Goal: Register for event/course

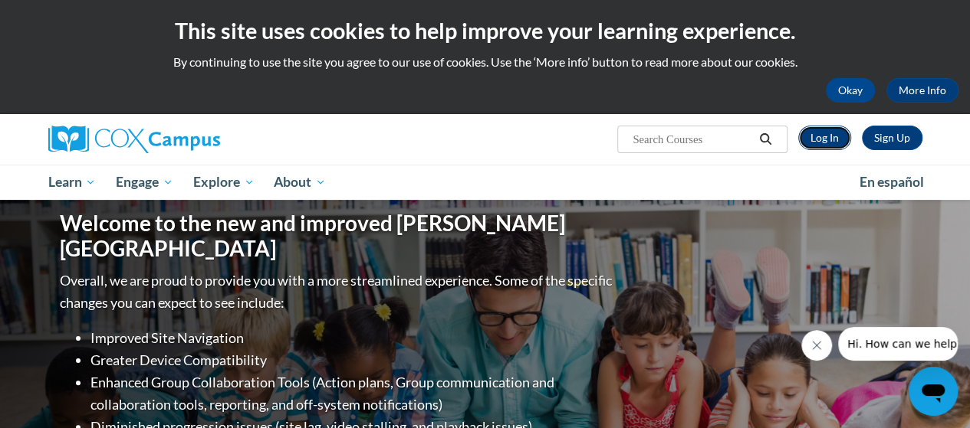
click at [817, 141] on link "Log In" at bounding box center [824, 138] width 53 height 25
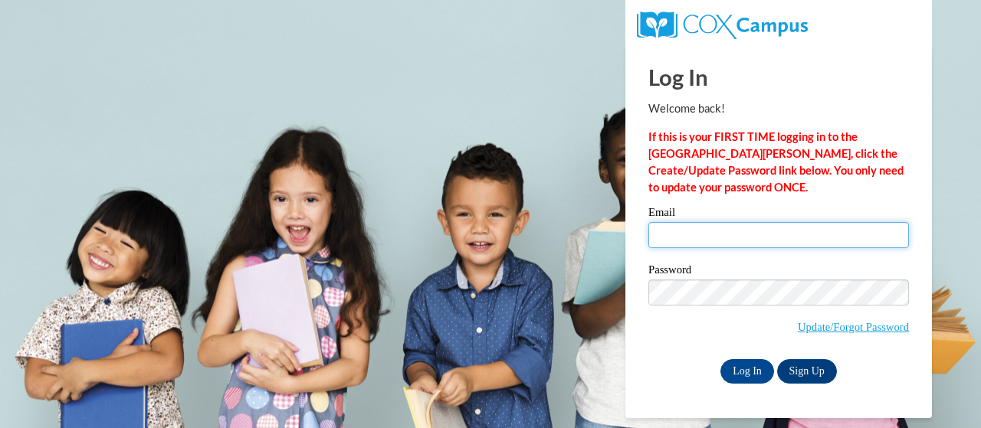
click at [672, 229] on input "Email" at bounding box center [778, 235] width 261 height 26
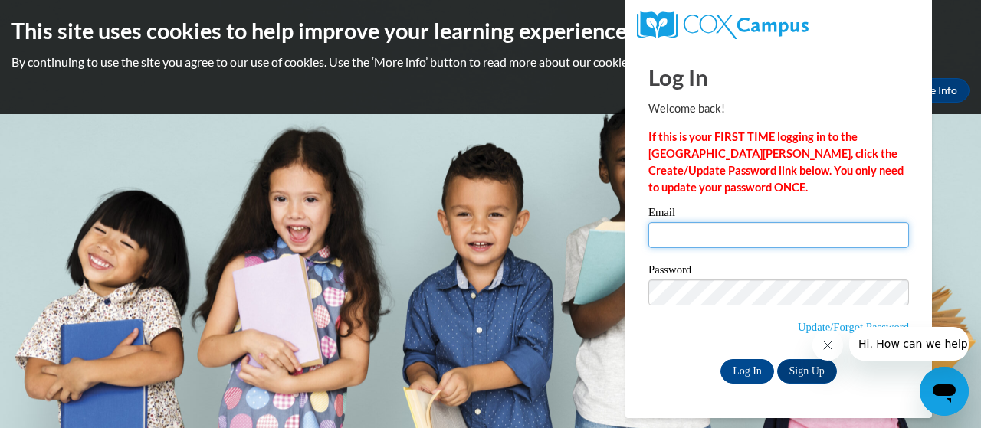
type input "[PERSON_NAME][EMAIL_ADDRESS][PERSON_NAME][DOMAIN_NAME]"
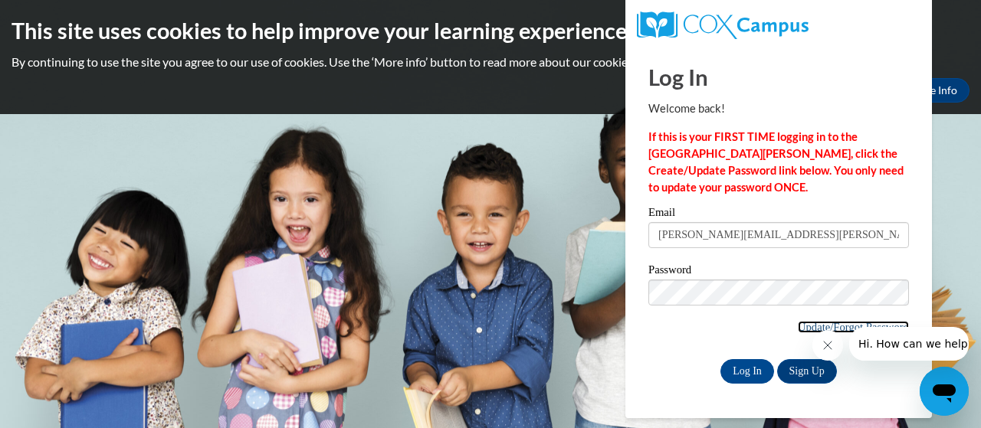
click at [809, 321] on link "Update/Forgot Password" at bounding box center [853, 327] width 111 height 12
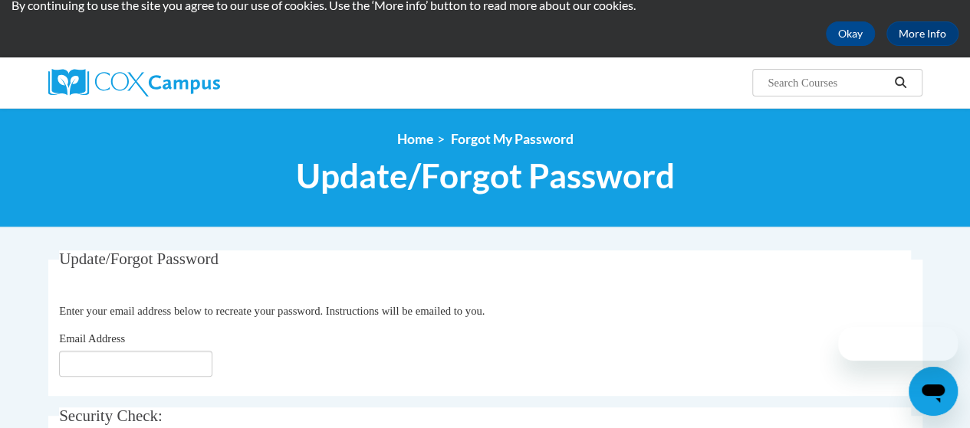
scroll to position [230, 0]
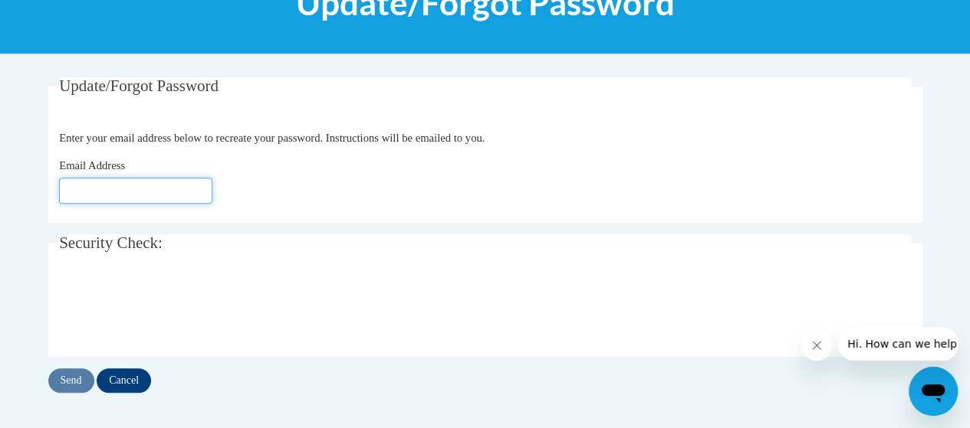
click at [129, 185] on input "Email Address" at bounding box center [135, 191] width 153 height 26
type input "Murphy.Brittany.N@muscogee.k12.ga.us"
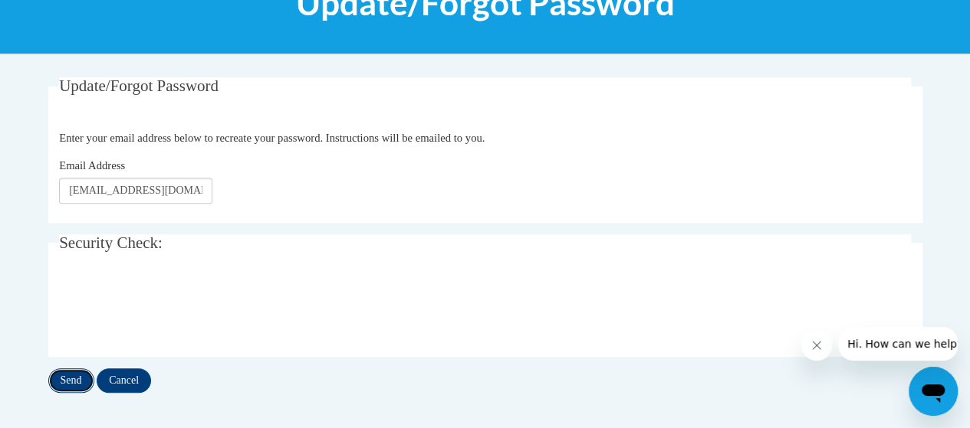
click at [66, 387] on input "Send" at bounding box center [71, 381] width 46 height 25
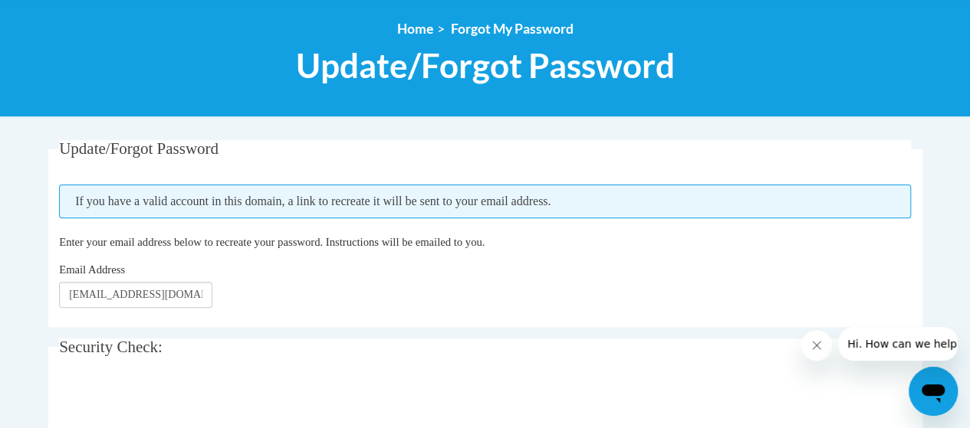
scroll to position [307, 0]
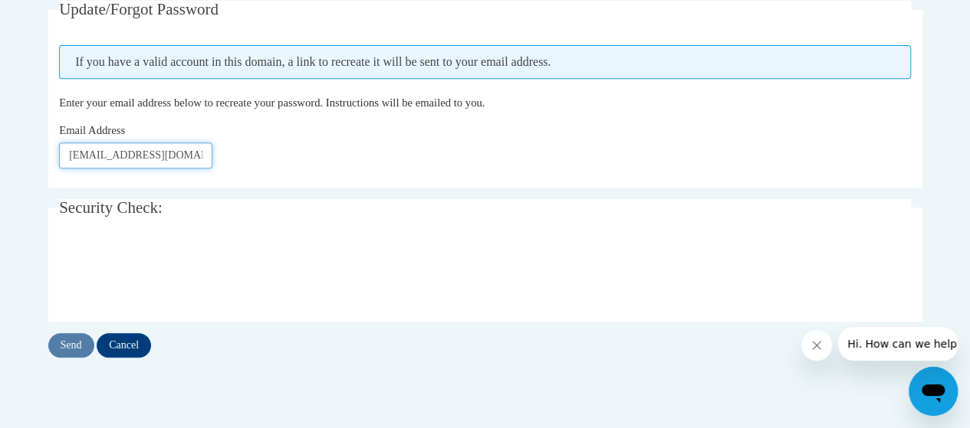
click at [137, 156] on input "Murphy.Brittany.N@muscogee.k12.ga.us" at bounding box center [135, 156] width 153 height 26
click at [67, 345] on input "Send" at bounding box center [71, 345] width 46 height 25
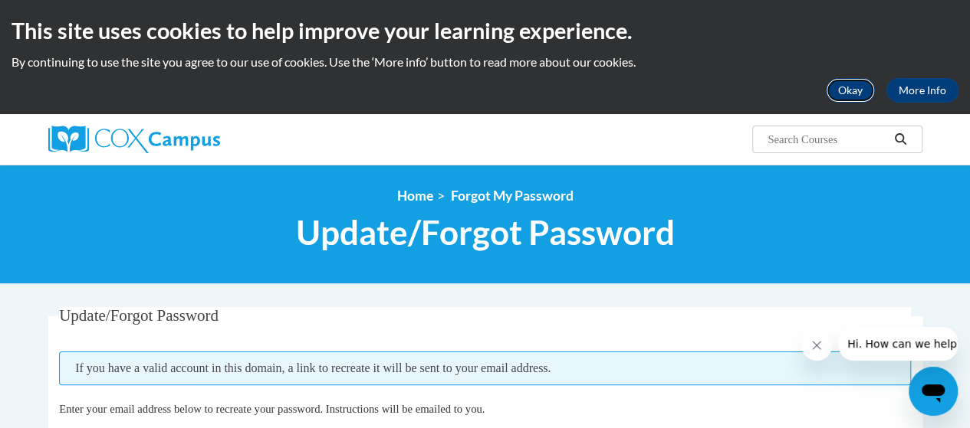
click at [850, 100] on button "Okay" at bounding box center [849, 90] width 49 height 25
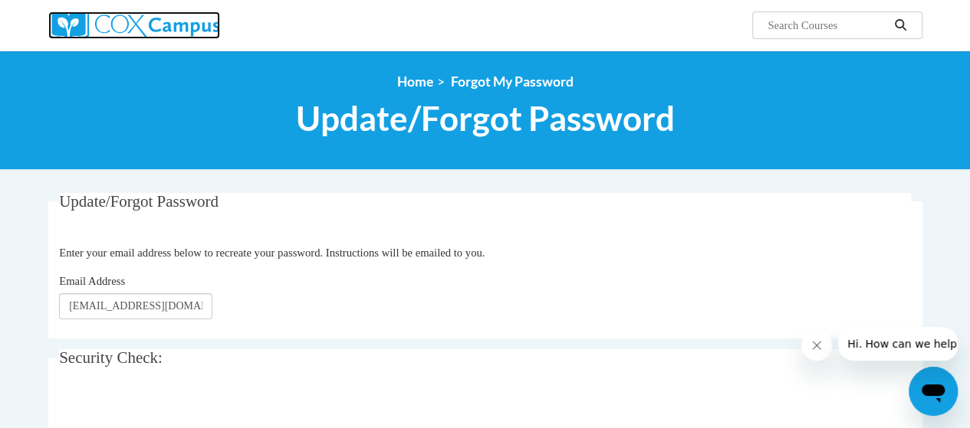
click at [133, 25] on img at bounding box center [134, 25] width 172 height 28
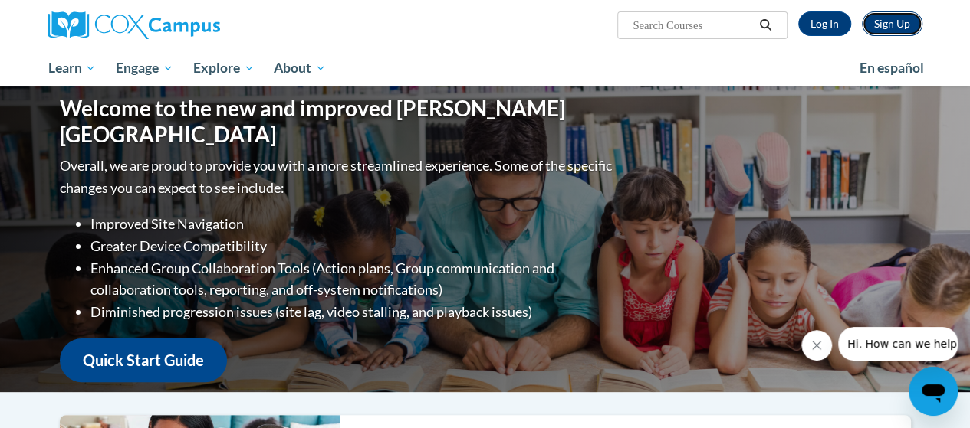
click at [900, 21] on link "Sign Up" at bounding box center [891, 23] width 61 height 25
click at [805, 30] on link "Log In" at bounding box center [824, 23] width 53 height 25
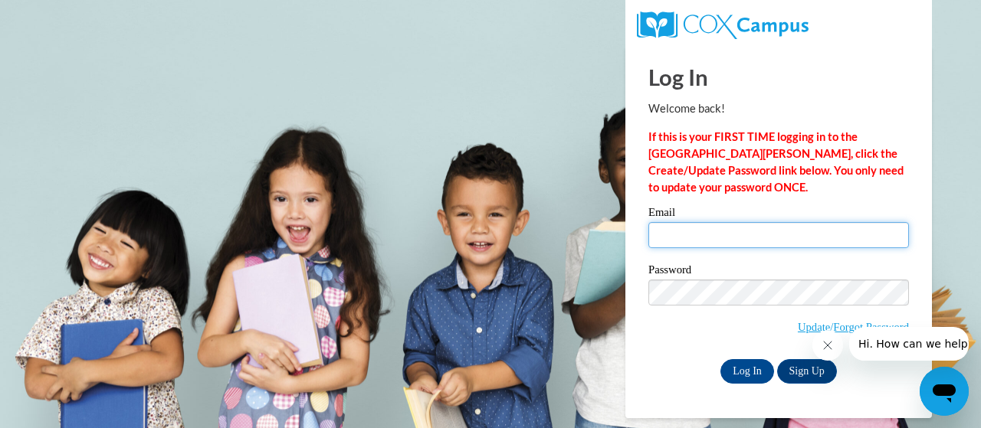
click at [682, 227] on input "Email" at bounding box center [778, 235] width 261 height 26
type input "Murphy.Brittany.N@muscogee.k12.ga.us"
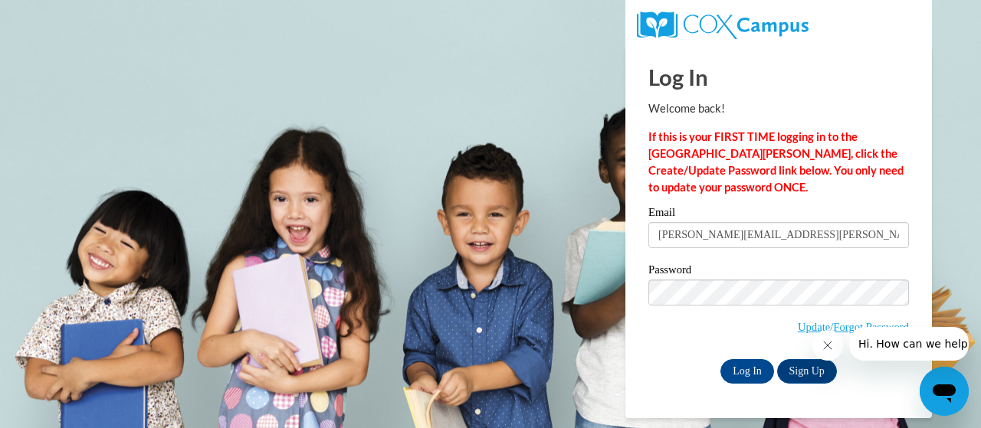
click at [830, 342] on icon "Close message from company" at bounding box center [827, 346] width 8 height 8
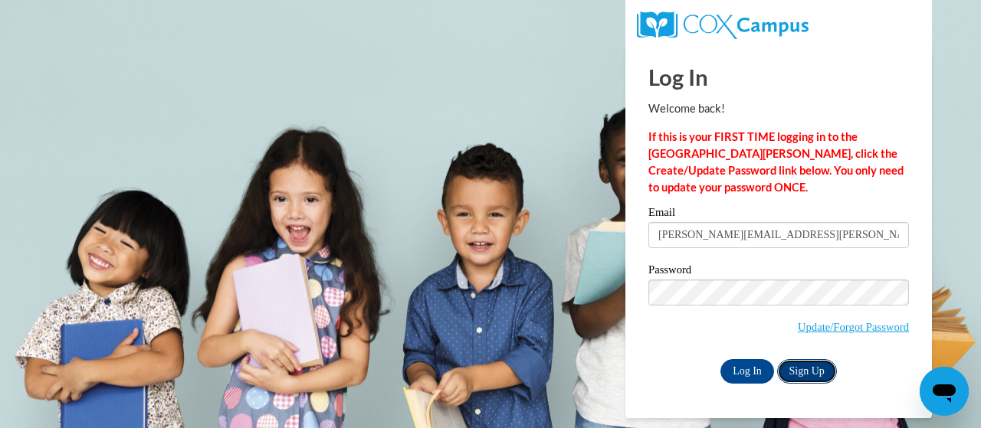
click at [797, 370] on link "Sign Up" at bounding box center [807, 371] width 60 height 25
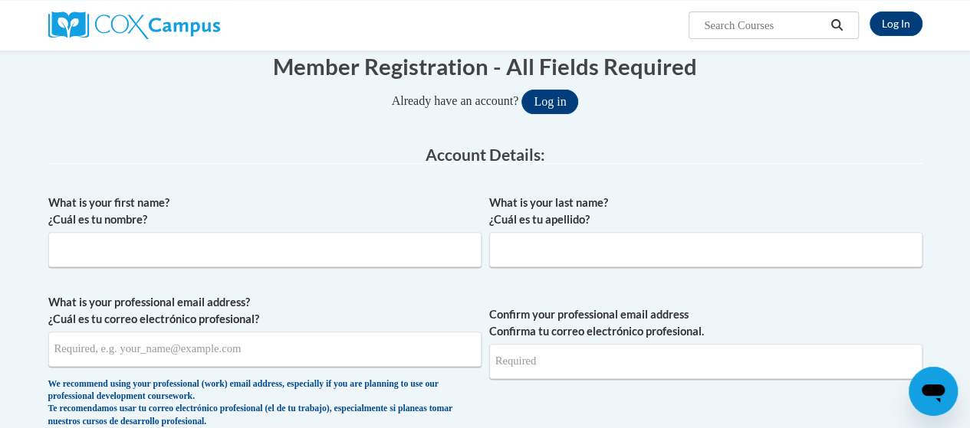
scroll to position [230, 0]
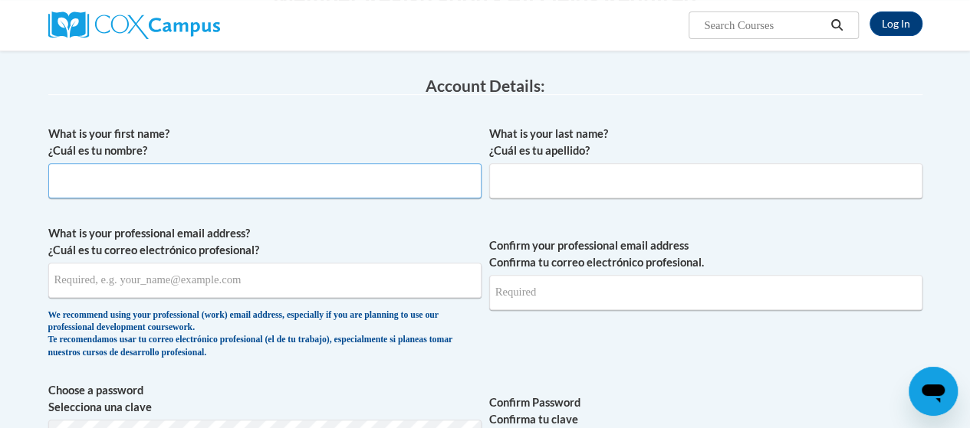
click at [166, 195] on input "What is your first name? ¿Cuál es tu nombre?" at bounding box center [264, 180] width 433 height 35
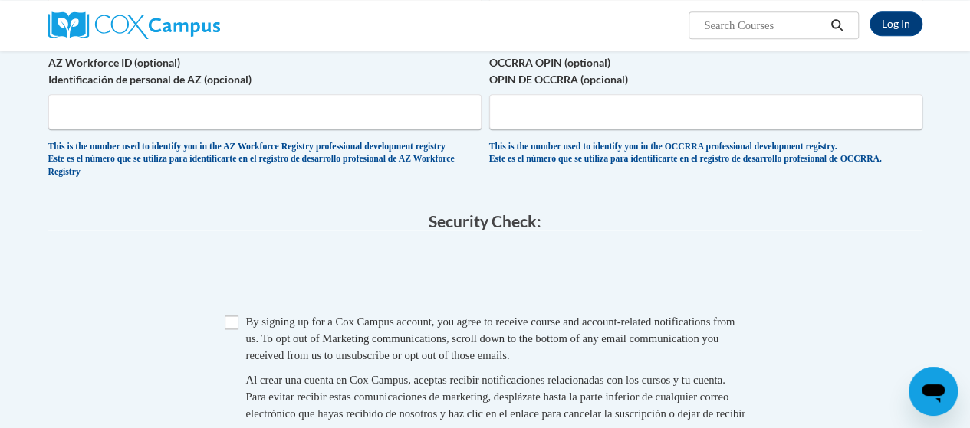
scroll to position [690, 0]
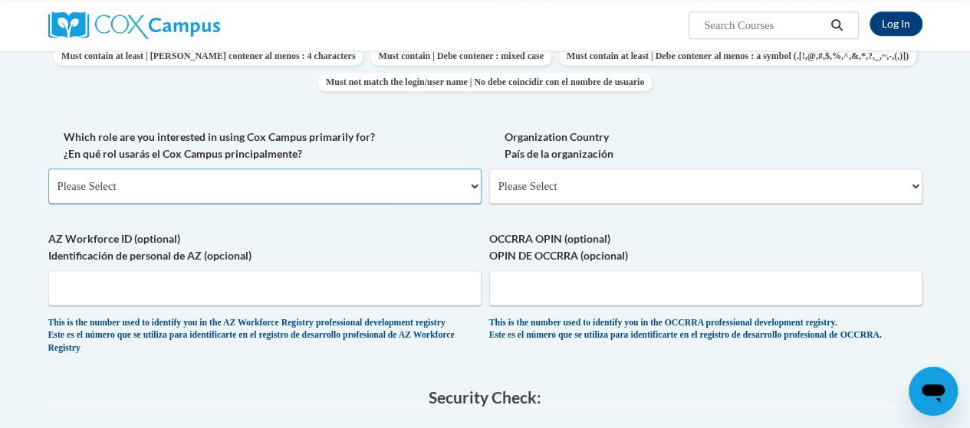
click at [375, 195] on select "Please Select College/University | Colegio/Universidad Community/Nonprofit Part…" at bounding box center [264, 186] width 433 height 35
select select "fbf2d438-af2f-41f8-98f1-81c410e29de3"
click at [48, 169] on select "Please Select College/University | Colegio/Universidad Community/Nonprofit Part…" at bounding box center [264, 186] width 433 height 35
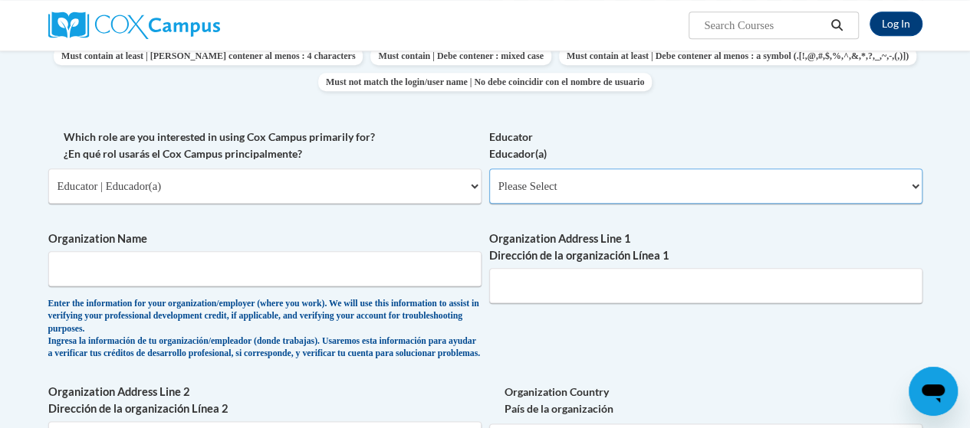
click at [588, 169] on select "Please Select Early Learning/Daycare Teacher/Family Home Care Provider | Maestr…" at bounding box center [705, 186] width 433 height 35
select select "8e40623d-54d0-45cd-9f92-5df65cd3f8cf"
click at [489, 169] on select "Please Select Early Learning/Daycare Teacher/Family Home Care Provider | Maestr…" at bounding box center [705, 186] width 433 height 35
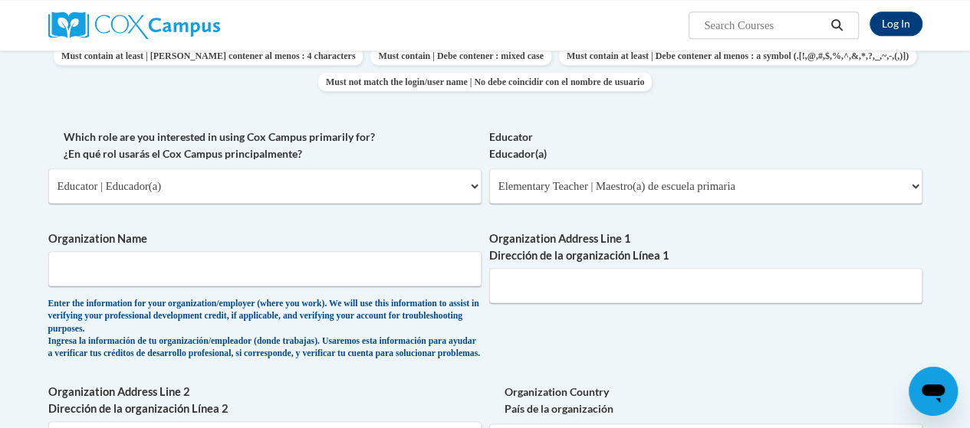
click at [257, 326] on div "Enter the information for your organization/employer (where you work). We will …" at bounding box center [264, 329] width 433 height 63
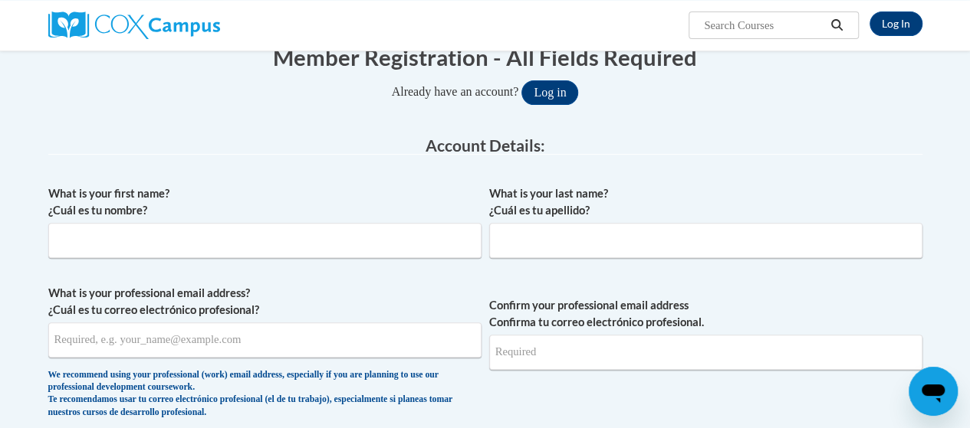
scroll to position [153, 0]
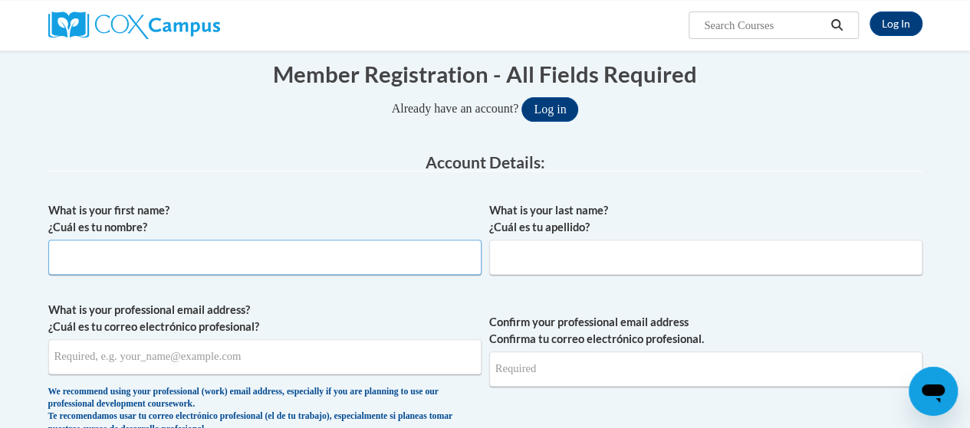
click at [192, 269] on input "What is your first name? ¿Cuál es tu nombre?" at bounding box center [264, 257] width 433 height 35
type input "Brittany"
click at [630, 261] on input "What is your last name? ¿Cuál es tu apellido?" at bounding box center [705, 257] width 433 height 35
type input "Murphy"
click at [182, 362] on input "What is your professional email address? ¿Cuál es tu correo electrónico profesi…" at bounding box center [264, 357] width 433 height 35
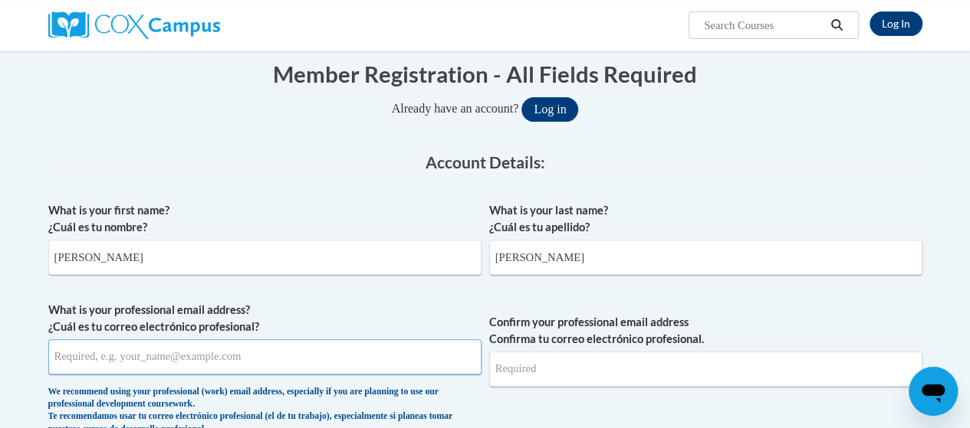
drag, startPoint x: 182, startPoint y: 363, endPoint x: 118, endPoint y: 363, distance: 64.4
click at [118, 364] on input "What is your professional email address? ¿Cuál es tu correo electrónico profesi…" at bounding box center [264, 357] width 433 height 35
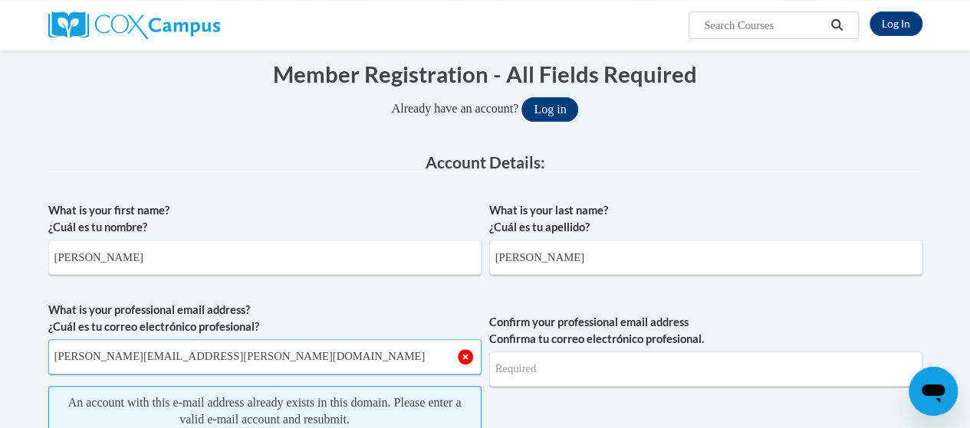
type input "murphy.brittany.n@muscogee.k12.ga.us"
click at [547, 379] on input "Confirm your professional email address Confirma tu correo electrónico profesio…" at bounding box center [705, 369] width 433 height 35
drag, startPoint x: 271, startPoint y: 361, endPoint x: 43, endPoint y: 361, distance: 228.4
click at [579, 367] on input "Confirm your professional email address Confirma tu correo electrónico profesio…" at bounding box center [705, 369] width 433 height 35
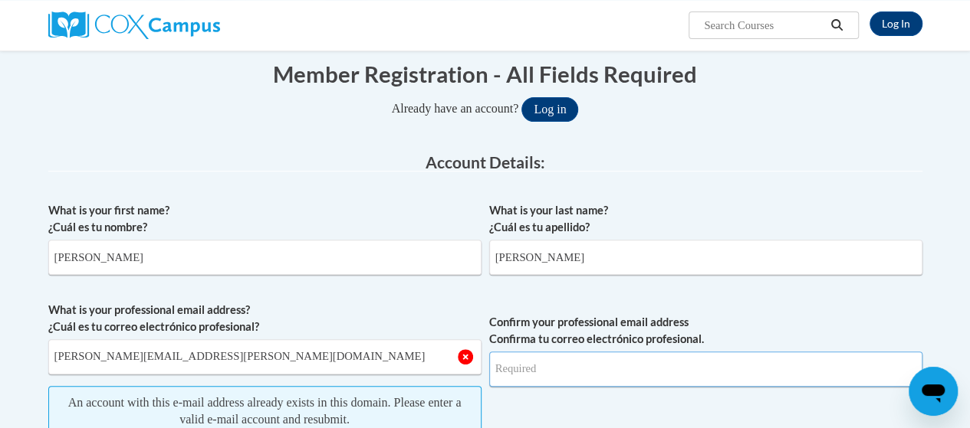
click at [572, 359] on input "Confirm your professional email address Confirma tu correo electrónico profesio…" at bounding box center [705, 369] width 433 height 35
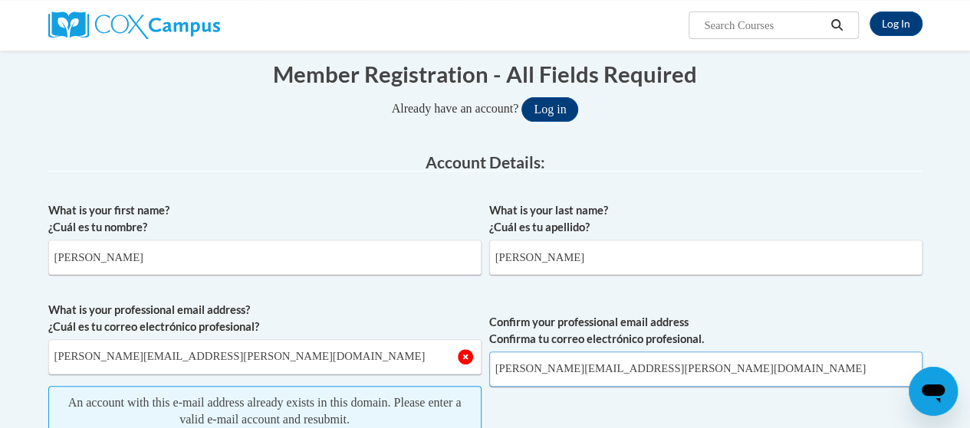
type input "murphy.brittany.n@muscogee.k12.ga.us"
click at [404, 304] on label "What is your professional email address? ¿Cuál es tu correo electrónico profesi…" at bounding box center [264, 319] width 433 height 34
click at [404, 340] on input "murphy.brittany.n@muscogee.k12.ga.us" at bounding box center [264, 357] width 433 height 35
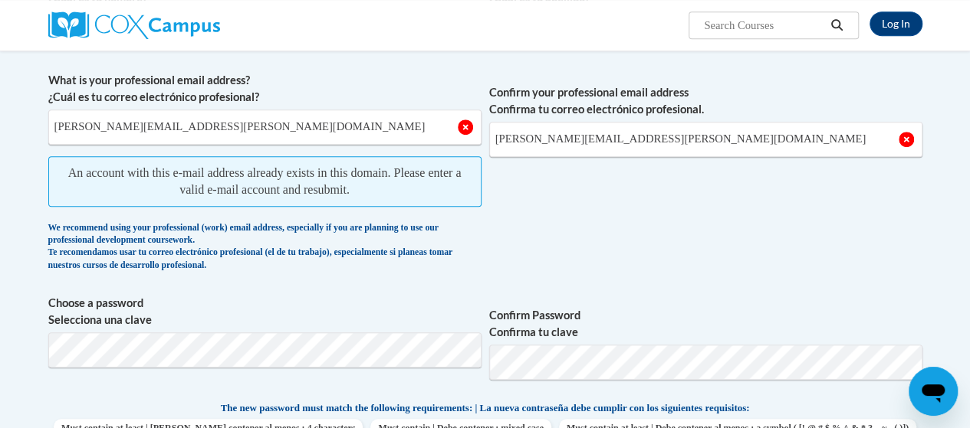
click at [385, 231] on div "We recommend using your professional (work) email address, especially if you ar…" at bounding box center [264, 247] width 433 height 51
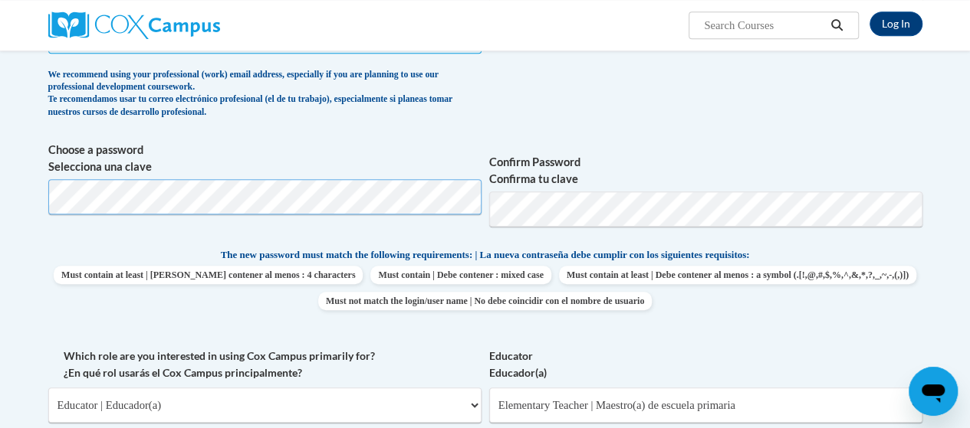
scroll to position [471, 0]
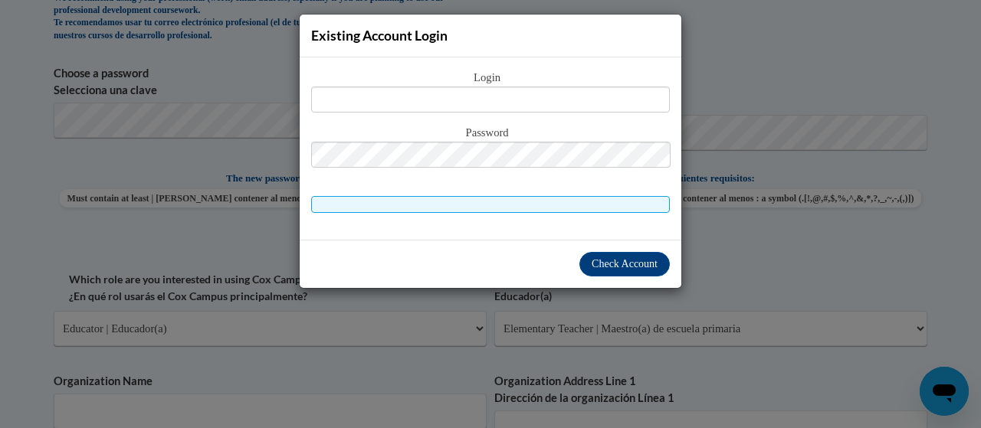
click at [749, 54] on div "Existing Account Login Login Password" at bounding box center [490, 214] width 981 height 428
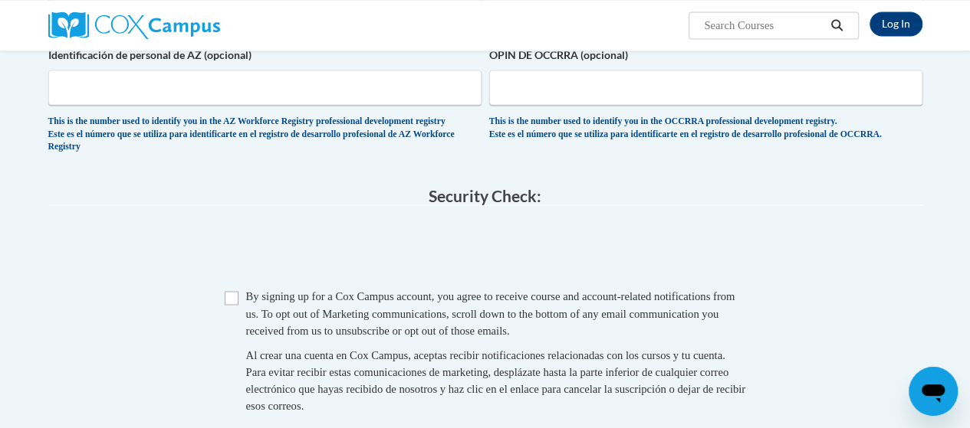
scroll to position [1160, 0]
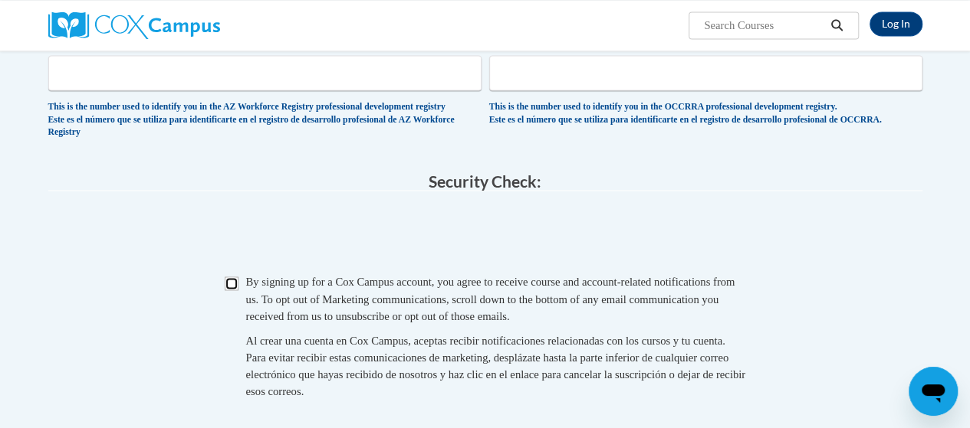
click at [235, 290] on input "Checkbox" at bounding box center [232, 284] width 14 height 14
checkbox input "true"
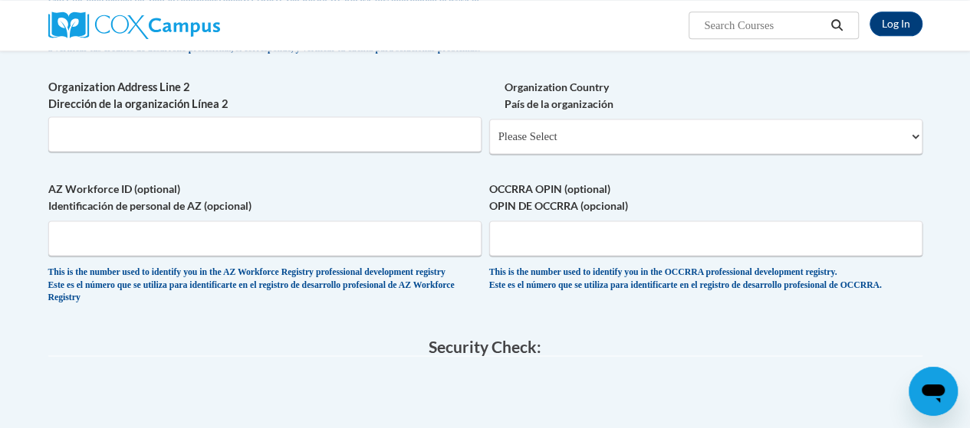
scroll to position [834, 0]
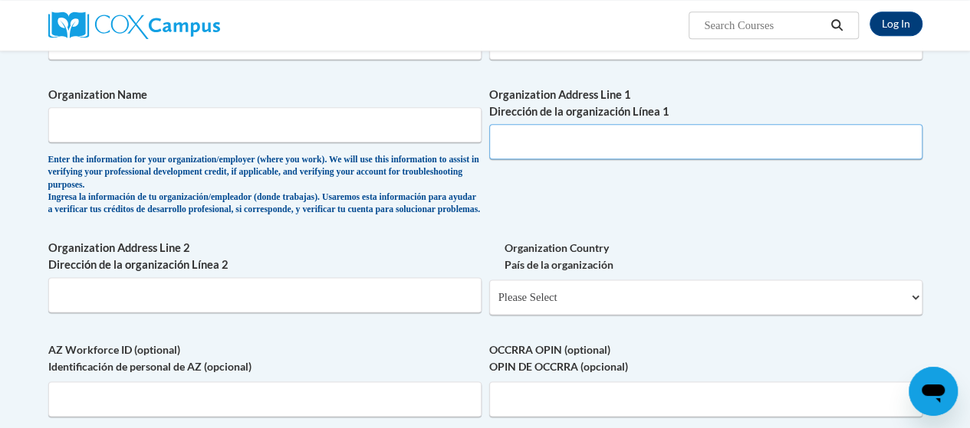
click at [599, 148] on input "Organization Address Line 1 Dirección de la organización Línea 1" at bounding box center [705, 141] width 433 height 35
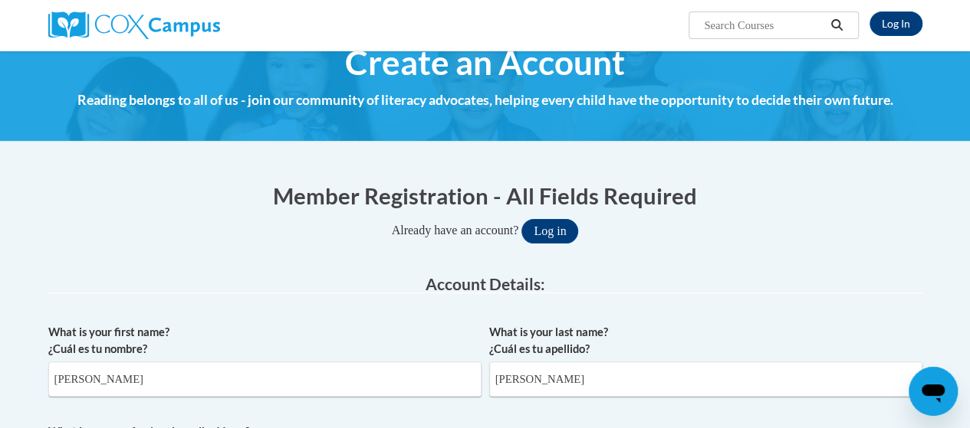
scroll to position [0, 0]
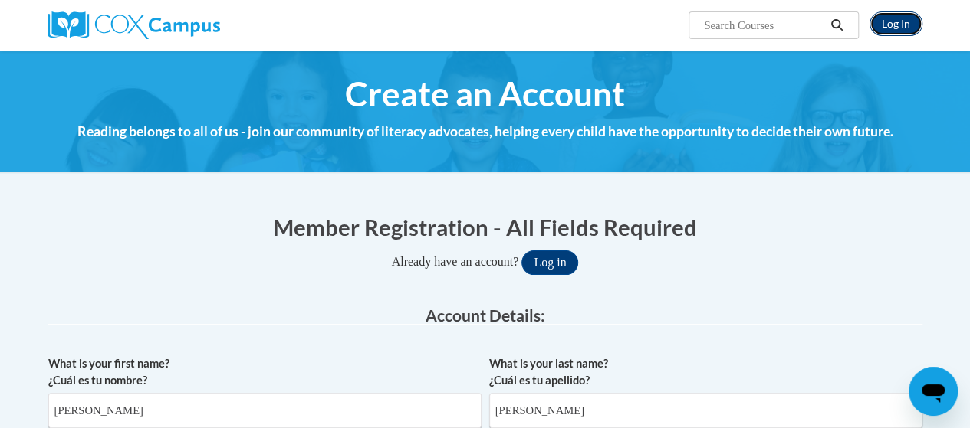
click at [892, 22] on link "Log In" at bounding box center [895, 23] width 53 height 25
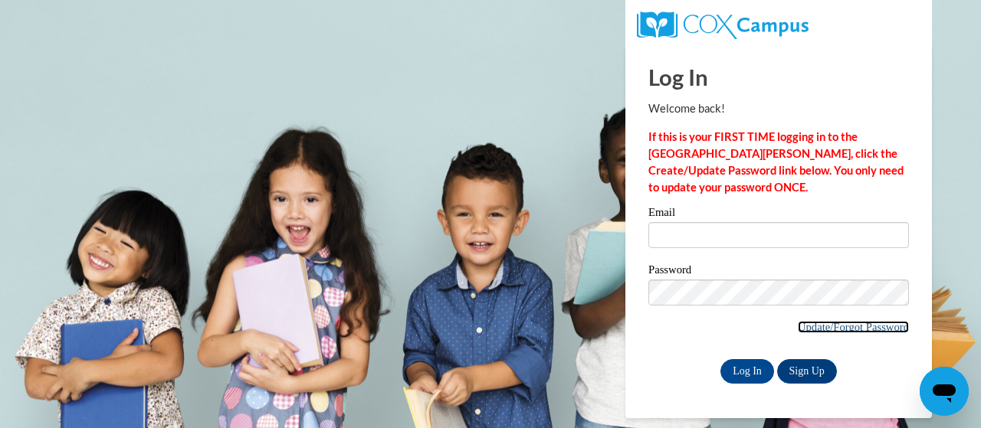
click at [854, 323] on link "Update/Forgot Password" at bounding box center [853, 327] width 111 height 12
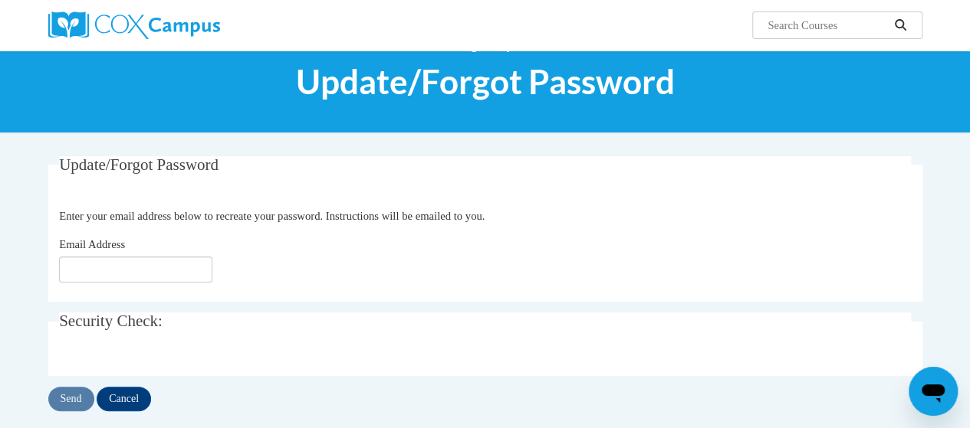
scroll to position [153, 0]
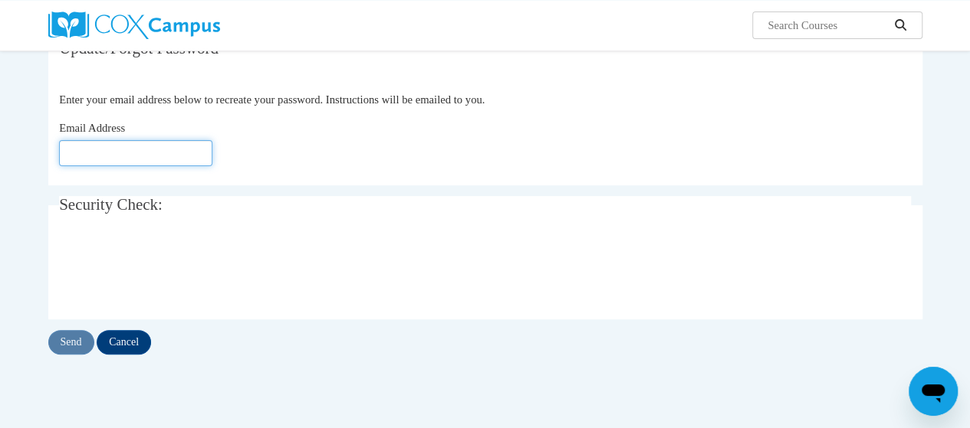
click at [104, 143] on input "Email Address" at bounding box center [135, 153] width 153 height 26
type input "murphy.brittany.n@muscogee.k12.ga.us"
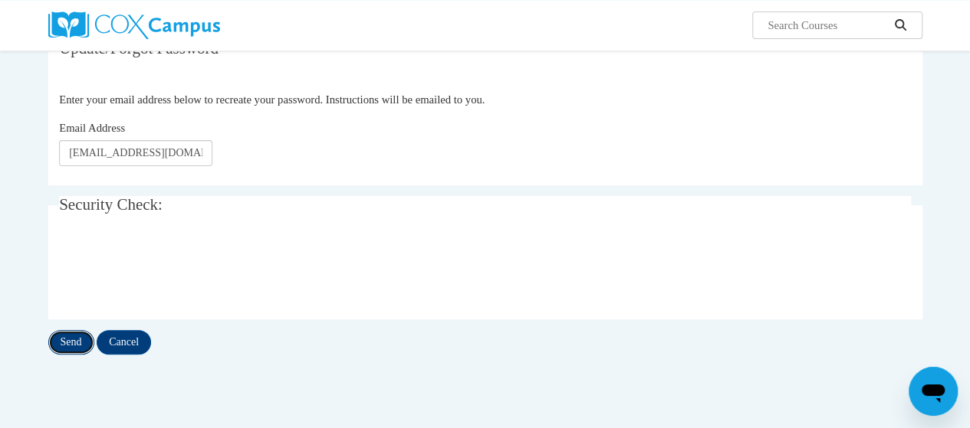
click at [84, 340] on input "Send" at bounding box center [71, 342] width 46 height 25
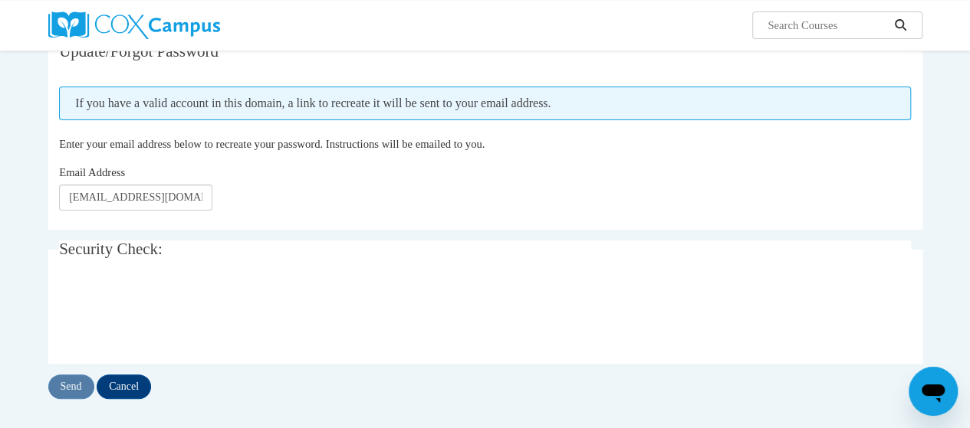
scroll to position [77, 0]
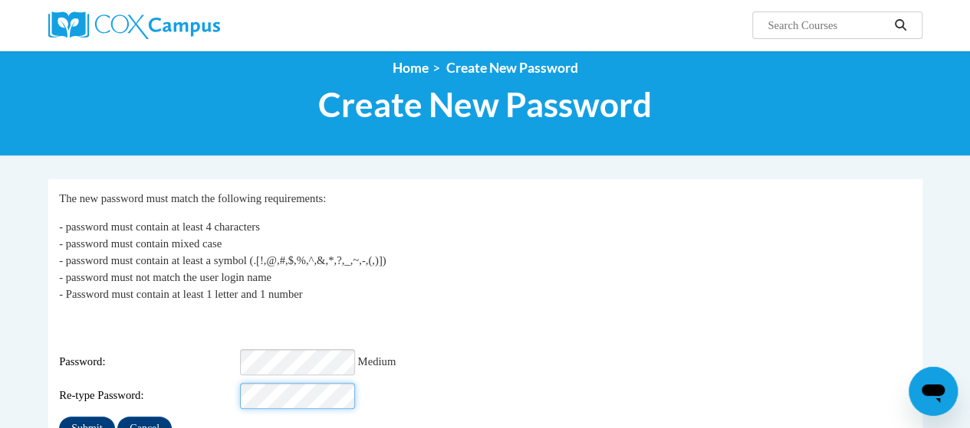
scroll to position [230, 0]
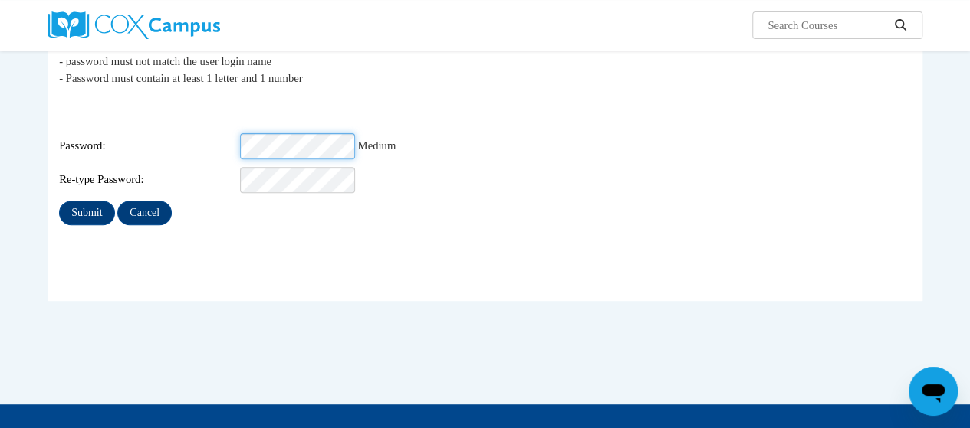
click at [201, 138] on div "Password: Medium" at bounding box center [485, 146] width 852 height 26
click at [202, 206] on div "Submit Cancel" at bounding box center [485, 213] width 852 height 25
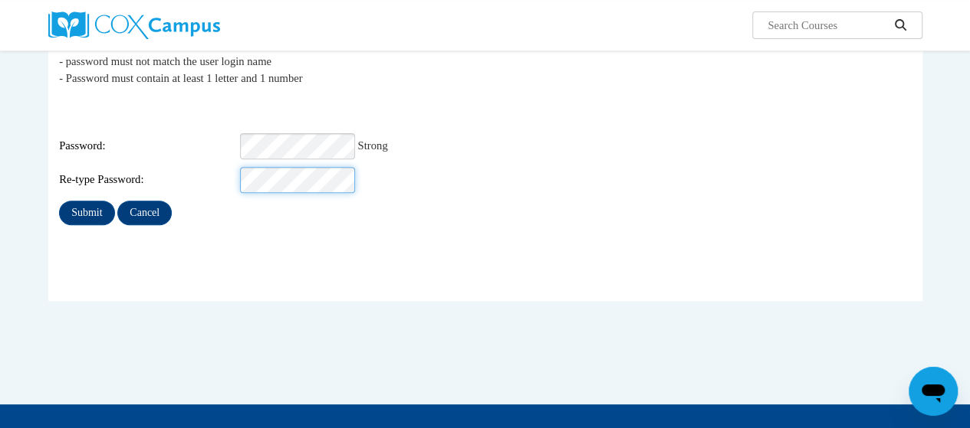
click at [205, 148] on div "Login: [EMAIL_ADDRESS][DOMAIN_NAME] Password: Strong Re-type Password:" at bounding box center [485, 146] width 852 height 96
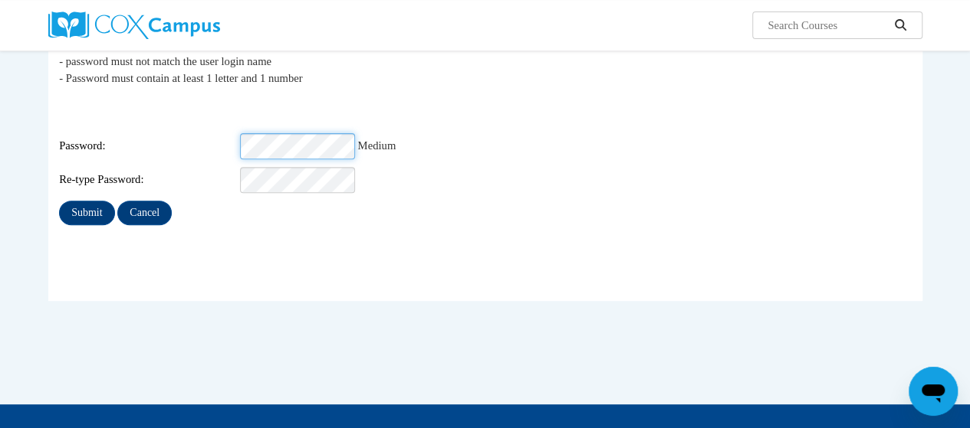
click at [59, 201] on input "Submit" at bounding box center [86, 213] width 55 height 25
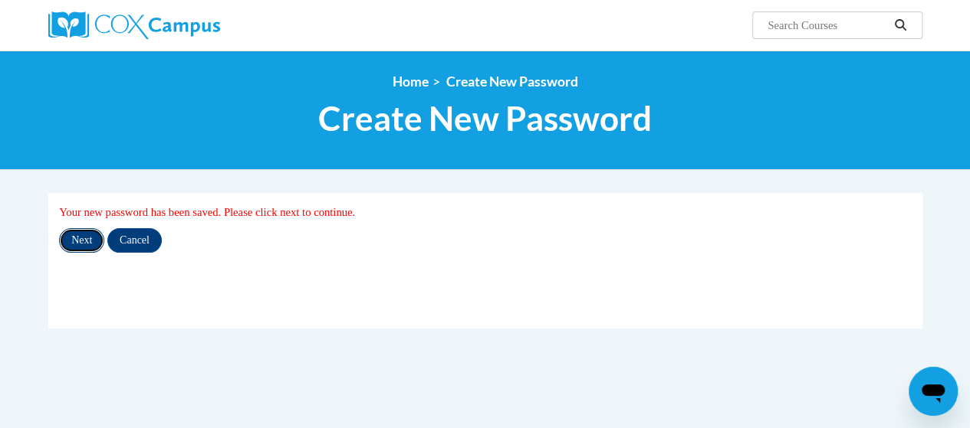
click at [88, 239] on input "Next" at bounding box center [81, 240] width 45 height 25
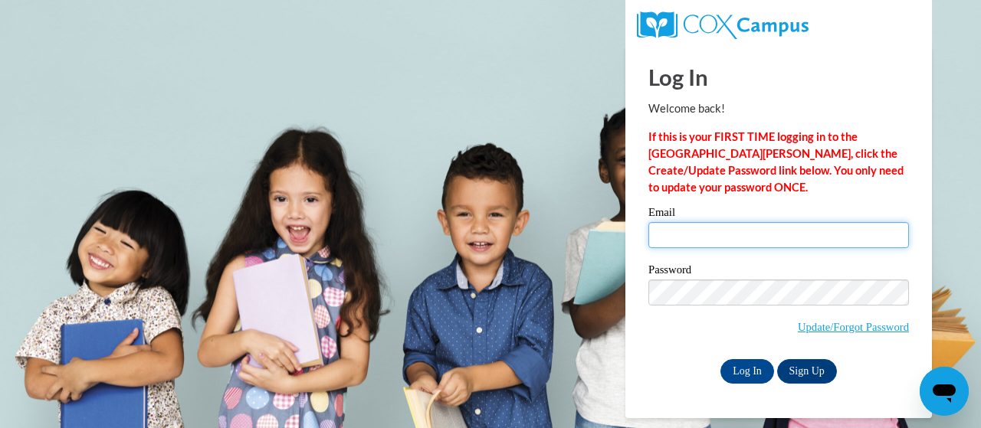
click at [708, 233] on input "Email" at bounding box center [778, 235] width 261 height 26
type input "[PERSON_NAME][EMAIL_ADDRESS][PERSON_NAME][DOMAIN_NAME]"
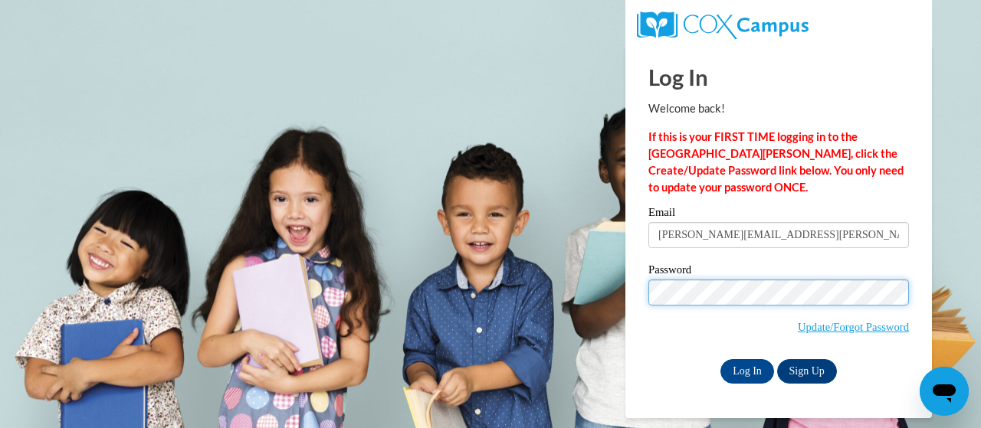
click at [613, 300] on body "Log In Welcome back! If this is your FIRST TIME logging in to the [GEOGRAPHIC_D…" at bounding box center [490, 214] width 981 height 428
click at [720, 359] on input "Log In" at bounding box center [747, 371] width 54 height 25
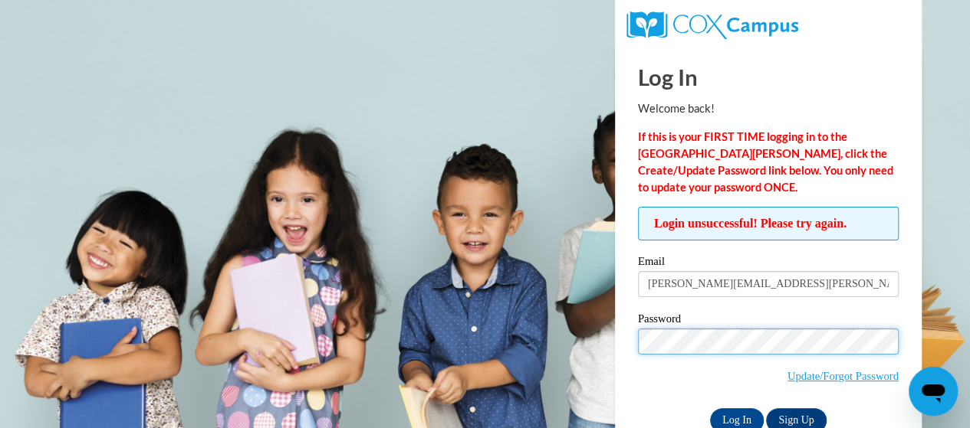
click at [710, 409] on input "Log In" at bounding box center [737, 421] width 54 height 25
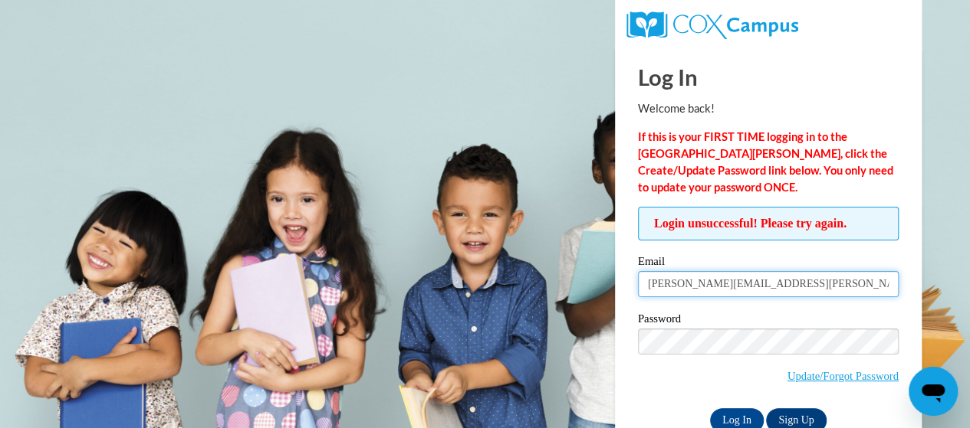
drag, startPoint x: 733, startPoint y: 283, endPoint x: 572, endPoint y: 287, distance: 161.0
click at [570, 287] on body "Log In Welcome back! If this is your FIRST TIME logging in to the NEW Cox Campu…" at bounding box center [485, 214] width 970 height 428
type input "e043138@muscogee.k12.ga.us"
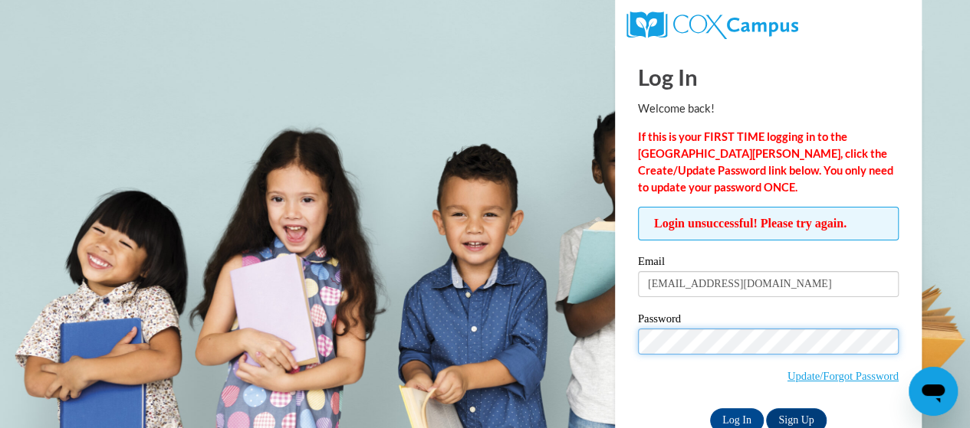
click at [610, 343] on body "Log In Welcome back! If this is your FIRST TIME logging in to the NEW Cox Campu…" at bounding box center [485, 214] width 970 height 428
click at [710, 409] on input "Log In" at bounding box center [737, 421] width 54 height 25
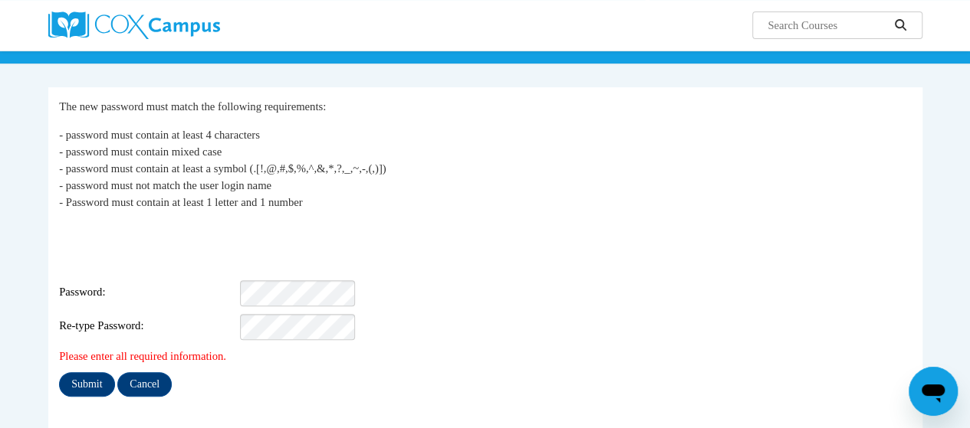
scroll to position [230, 0]
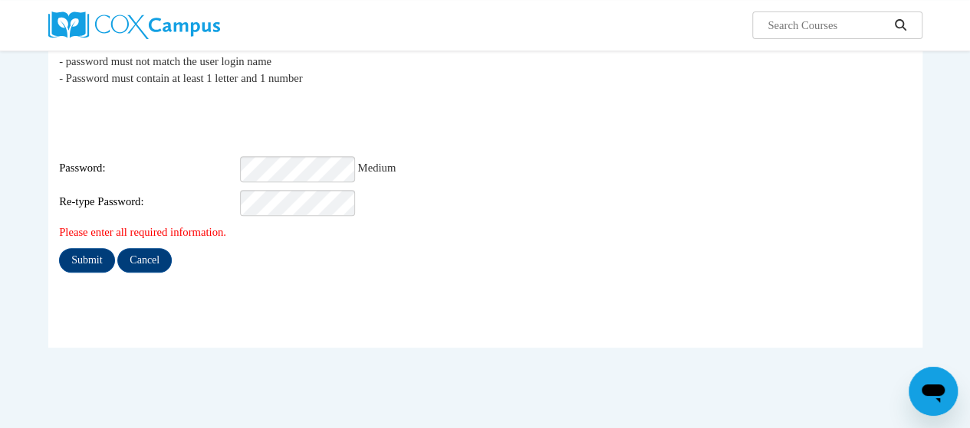
click at [189, 293] on fieldset "My Password The new password must match the following requirements: - password …" at bounding box center [485, 156] width 874 height 386
click at [90, 214] on div "My Password The new password must match the following requirements: - password …" at bounding box center [485, 123] width 852 height 298
click at [92, 248] on input "Submit" at bounding box center [86, 260] width 55 height 25
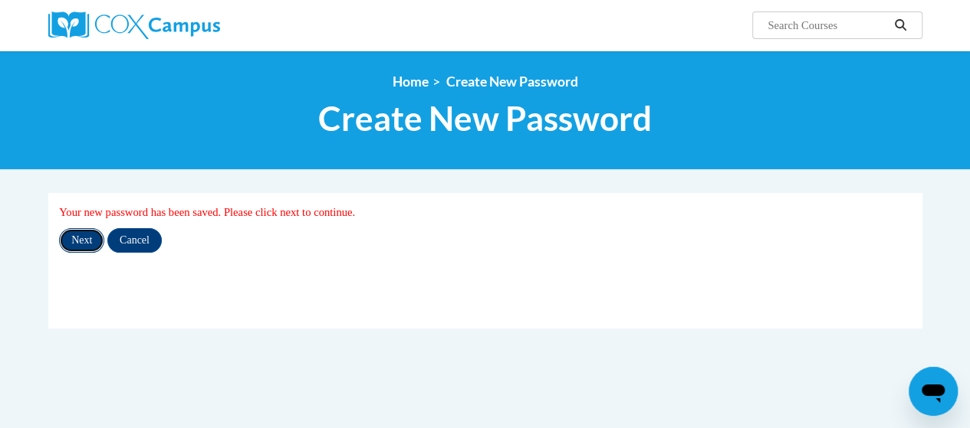
click at [89, 237] on input "Next" at bounding box center [81, 240] width 45 height 25
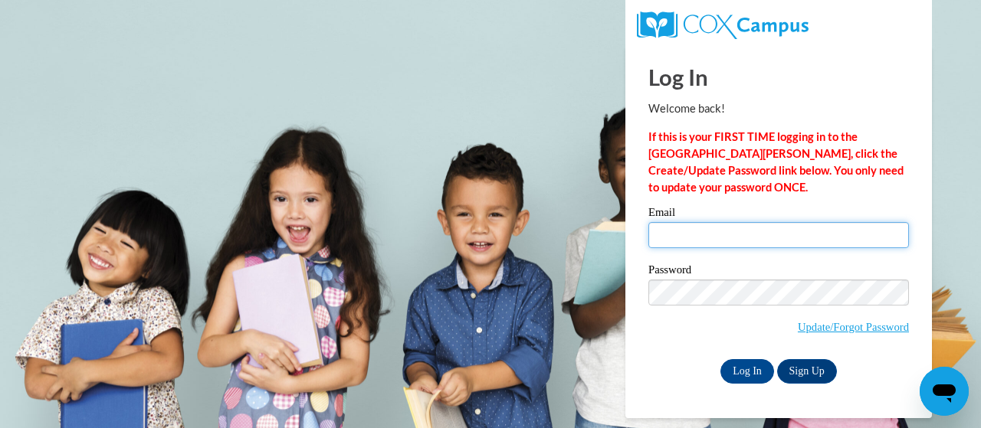
type input "[PERSON_NAME][EMAIL_ADDRESS][PERSON_NAME][DOMAIN_NAME]"
click at [819, 244] on input "Murphy.Brittany.N@muscogee.k12.ga.us" at bounding box center [778, 235] width 261 height 26
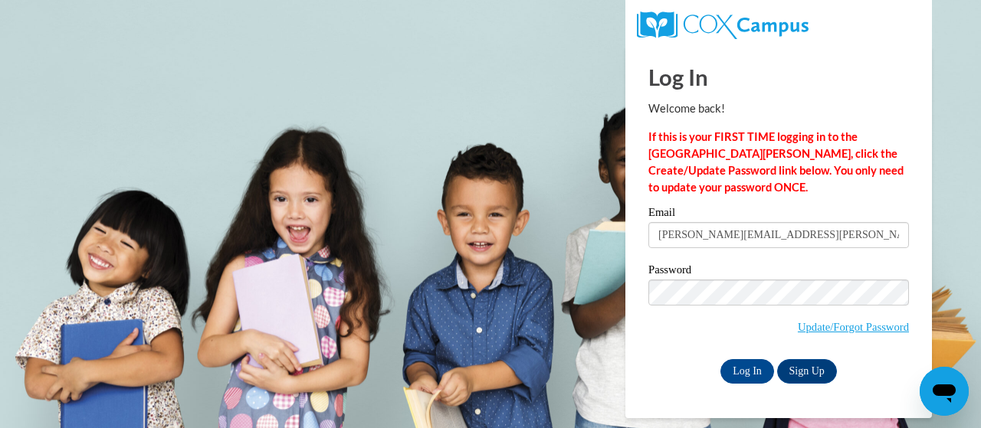
click at [664, 343] on div "Password Update/Forgot Password" at bounding box center [778, 309] width 261 height 90
click at [632, 299] on div "Log In Welcome back! If this is your FIRST TIME logging in to the NEW Cox Campu…" at bounding box center [779, 232] width 330 height 372
click at [644, 332] on div "Please enter your email! Please enter your password! Email Murphy.Brittany.N@mu…" at bounding box center [779, 295] width 284 height 176
click at [758, 371] on input "Log In" at bounding box center [747, 371] width 54 height 25
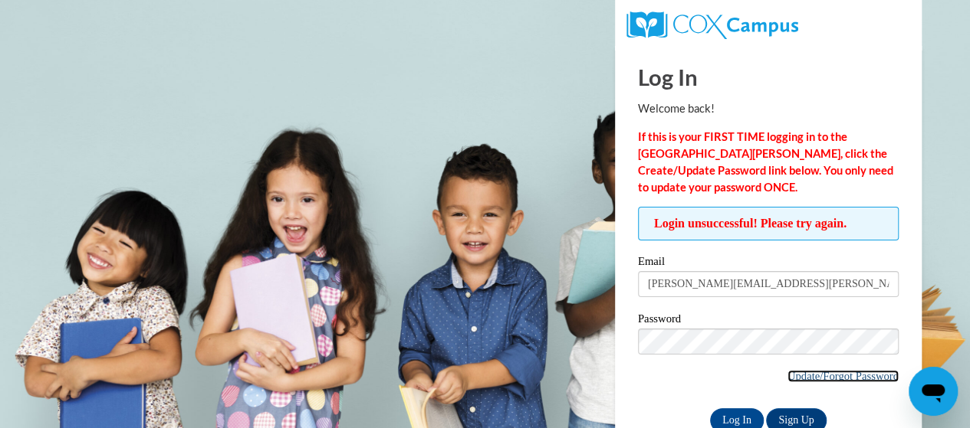
click at [837, 372] on link "Update/Forgot Password" at bounding box center [842, 376] width 111 height 12
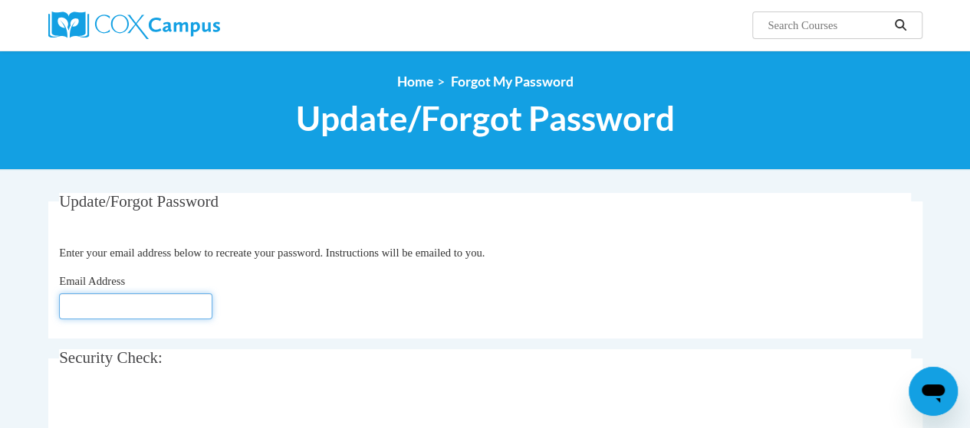
click at [138, 309] on input "Email Address" at bounding box center [135, 307] width 153 height 26
type input "[EMAIL_ADDRESS][DOMAIN_NAME]"
click at [289, 298] on div "Email Address murphy.brittany.n@muscogee.k12.ga.us" at bounding box center [485, 296] width 852 height 47
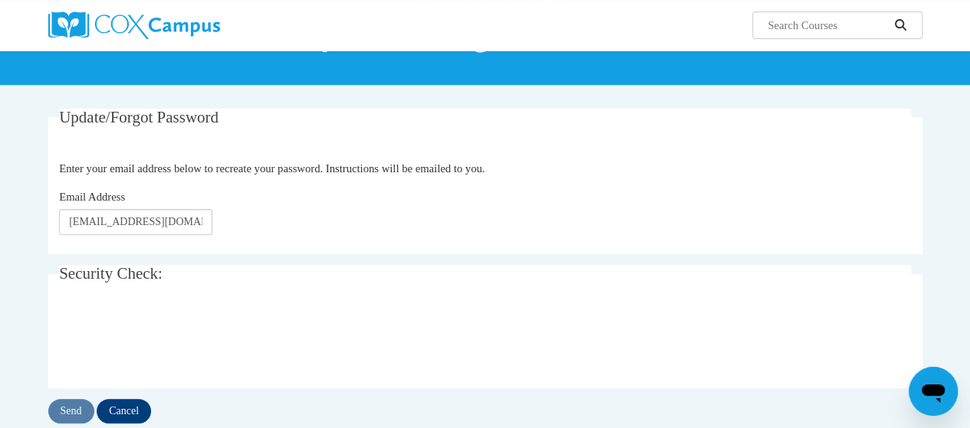
scroll to position [153, 0]
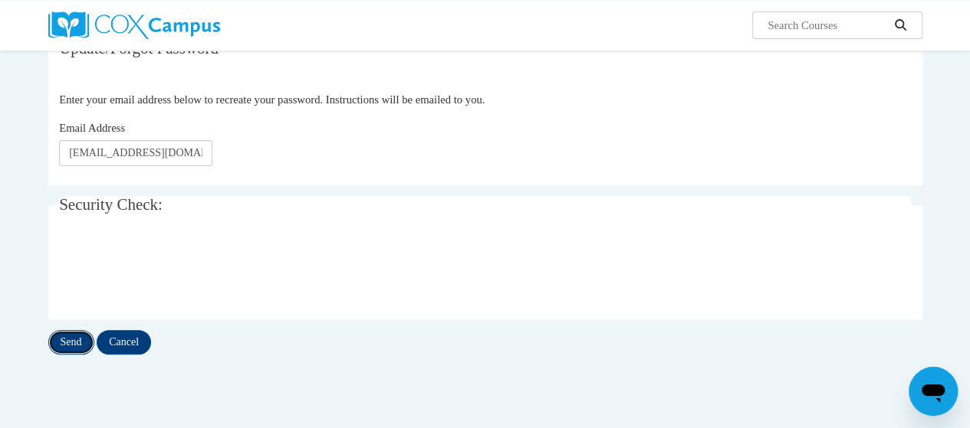
click at [77, 340] on input "Send" at bounding box center [71, 342] width 46 height 25
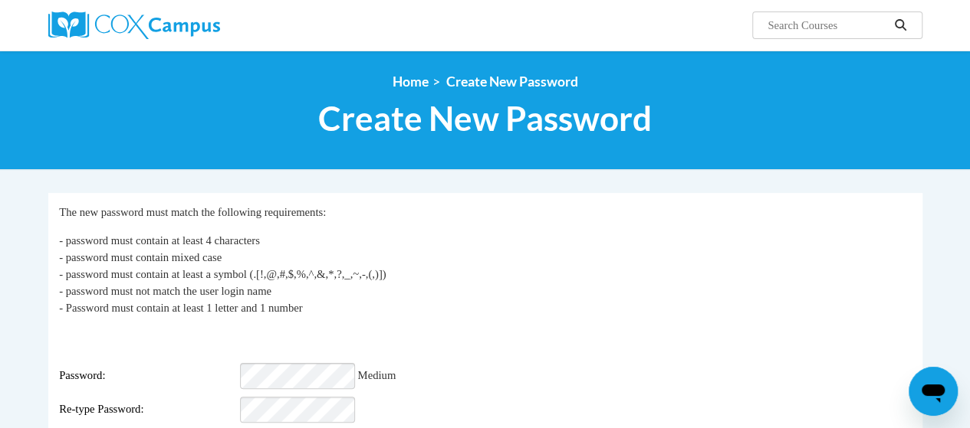
click at [838, 306] on p "- password must contain at least 4 characters - password must contain mixed cas…" at bounding box center [485, 274] width 852 height 84
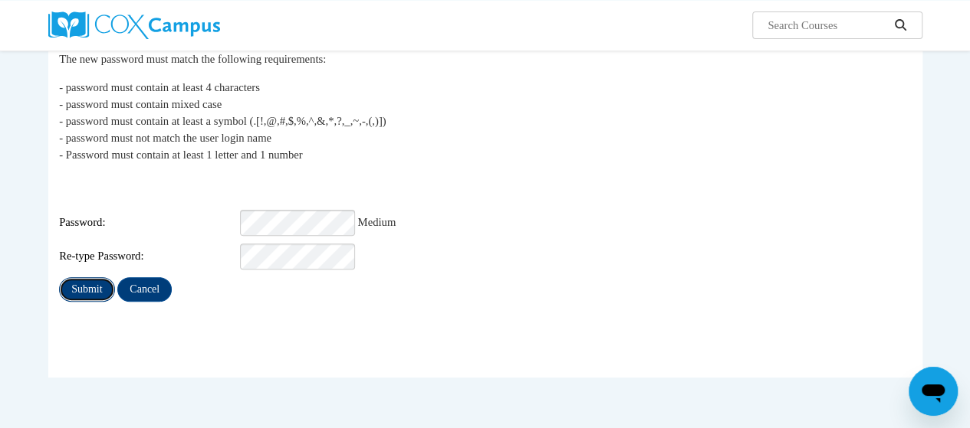
click at [77, 289] on input "Submit" at bounding box center [86, 289] width 55 height 25
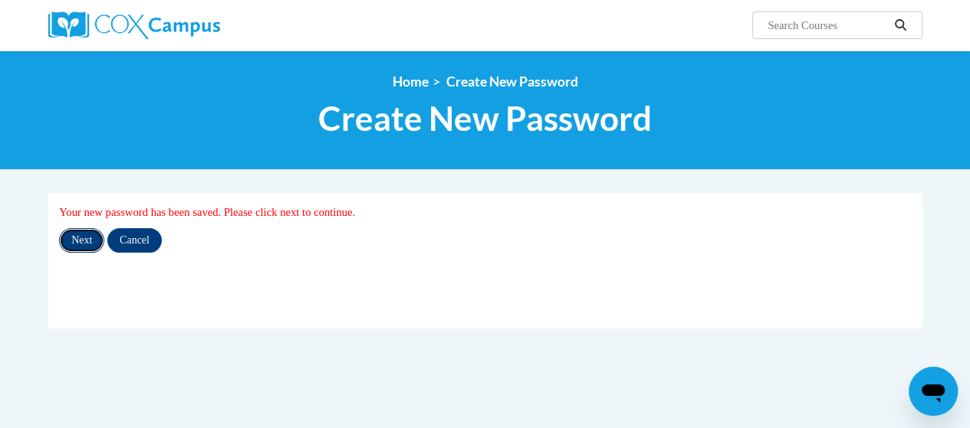
click at [86, 244] on input "Next" at bounding box center [81, 240] width 45 height 25
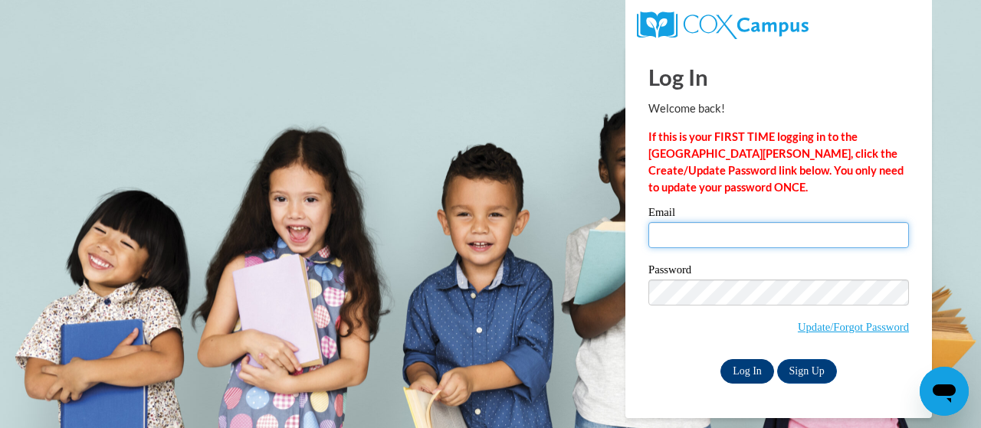
type input "[PERSON_NAME][EMAIL_ADDRESS][PERSON_NAME][DOMAIN_NAME]"
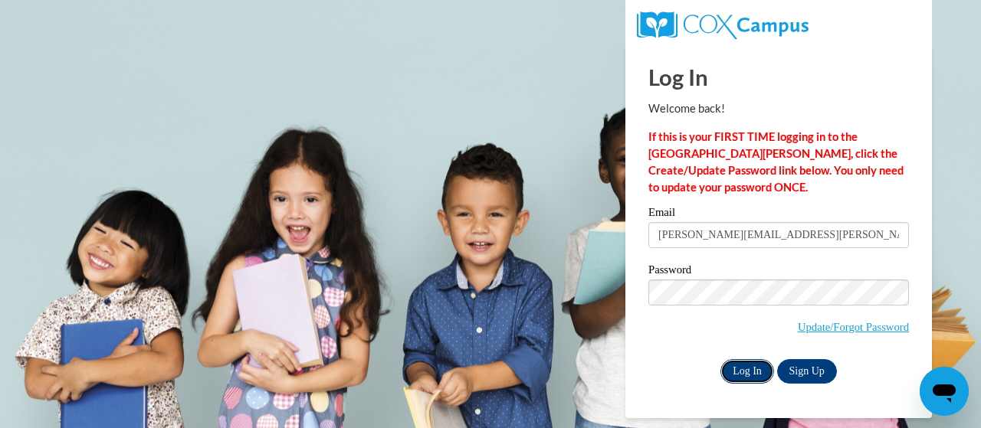
click at [750, 368] on input "Log In" at bounding box center [747, 371] width 54 height 25
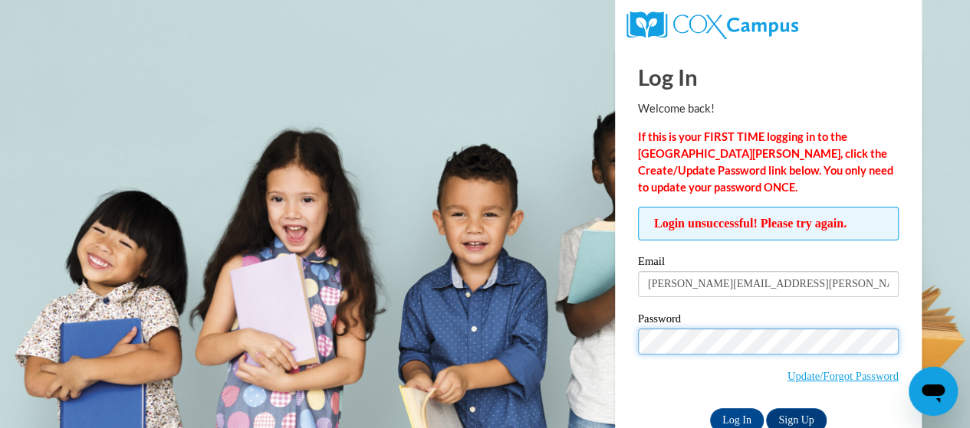
click at [710, 409] on input "Log In" at bounding box center [737, 421] width 54 height 25
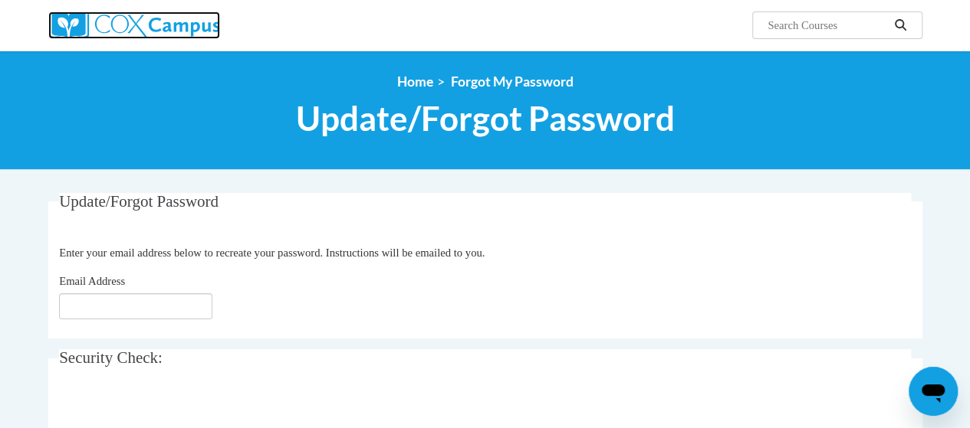
click at [107, 23] on img at bounding box center [134, 25] width 172 height 28
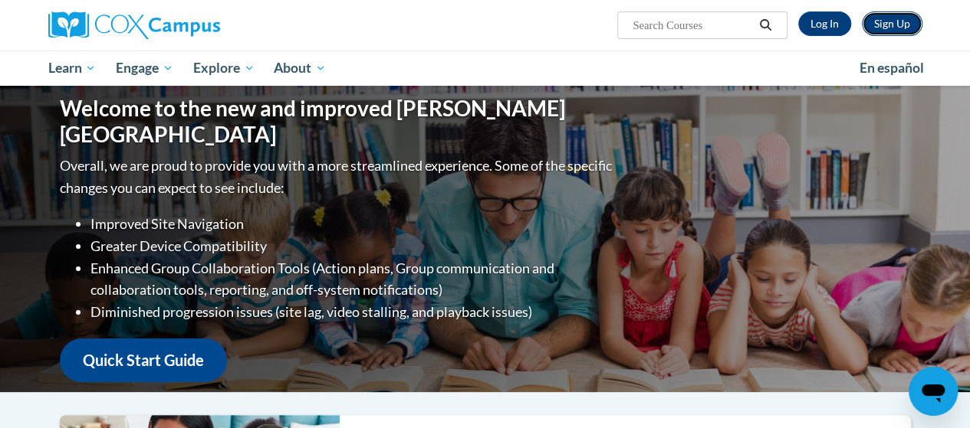
click at [891, 34] on link "Sign Up" at bounding box center [891, 23] width 61 height 25
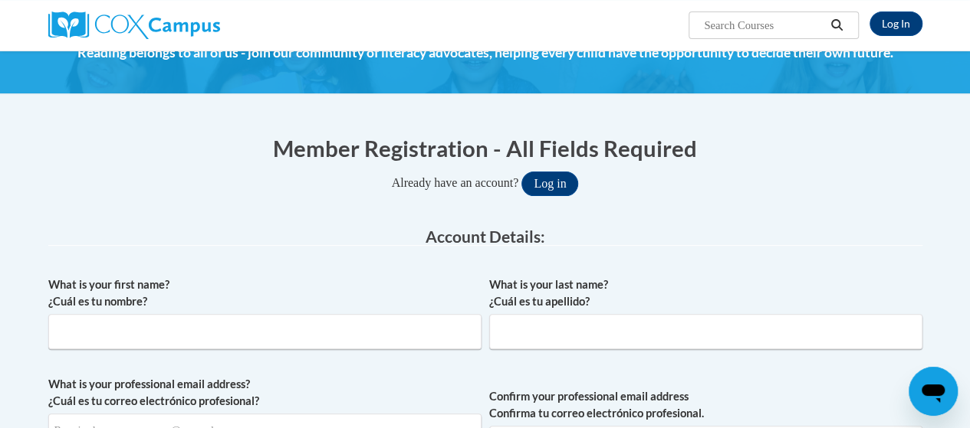
scroll to position [230, 0]
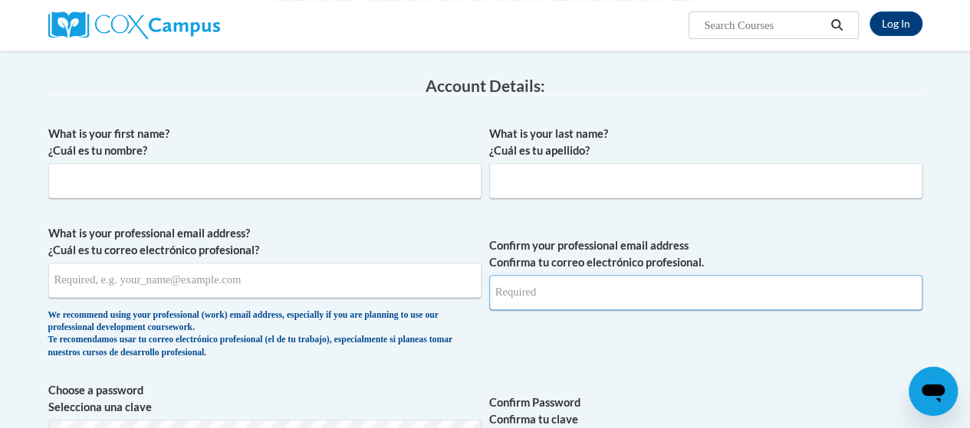
type input "[PERSON_NAME][EMAIL_ADDRESS][PERSON_NAME][DOMAIN_NAME]"
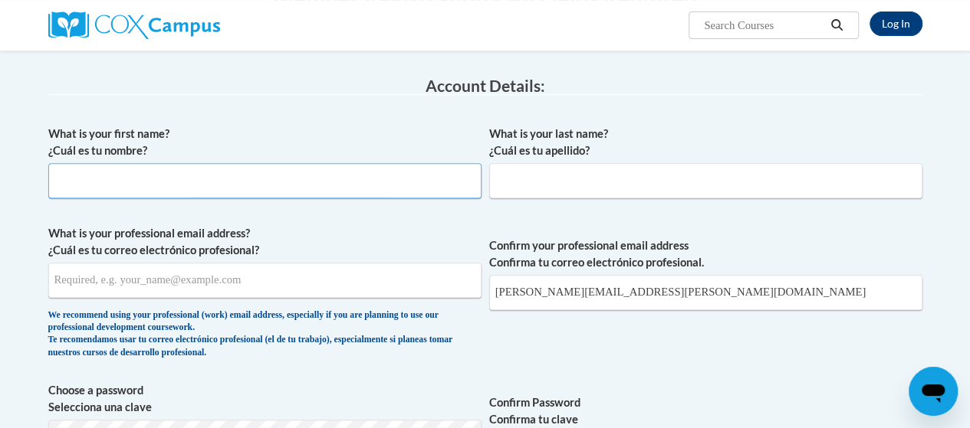
click at [174, 179] on input "What is your first name? ¿Cuál es tu nombre?" at bounding box center [264, 180] width 433 height 35
type input "[PERSON_NAME]"
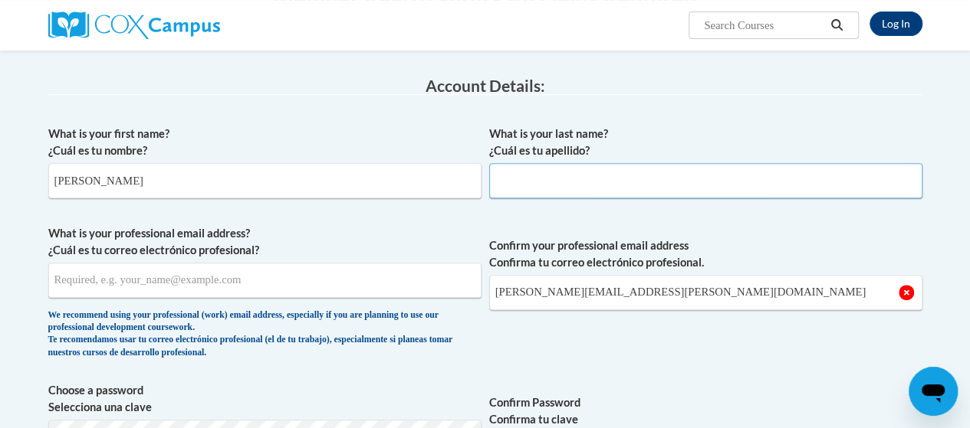
click at [599, 174] on input "What is your last name? ¿Cuál es tu apellido?" at bounding box center [705, 180] width 433 height 35
type input "Murphy"
click at [299, 283] on input "What is your professional email address? ¿Cuál es tu correo electrónico profesi…" at bounding box center [264, 280] width 433 height 35
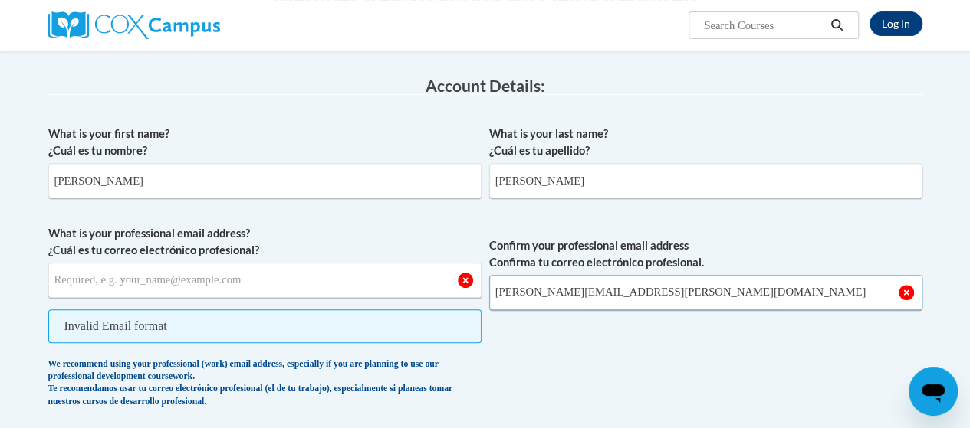
drag, startPoint x: 704, startPoint y: 295, endPoint x: 490, endPoint y: 294, distance: 213.8
click at [490, 294] on input "murphy.brittany.n@muscogee.k12.ga.us" at bounding box center [705, 292] width 433 height 35
click at [158, 278] on input "What is your professional email address? ¿Cuál es tu correo electrónico profesi…" at bounding box center [264, 280] width 433 height 35
paste input "murphy.brittany.n@muscogee.k12.ga.us"
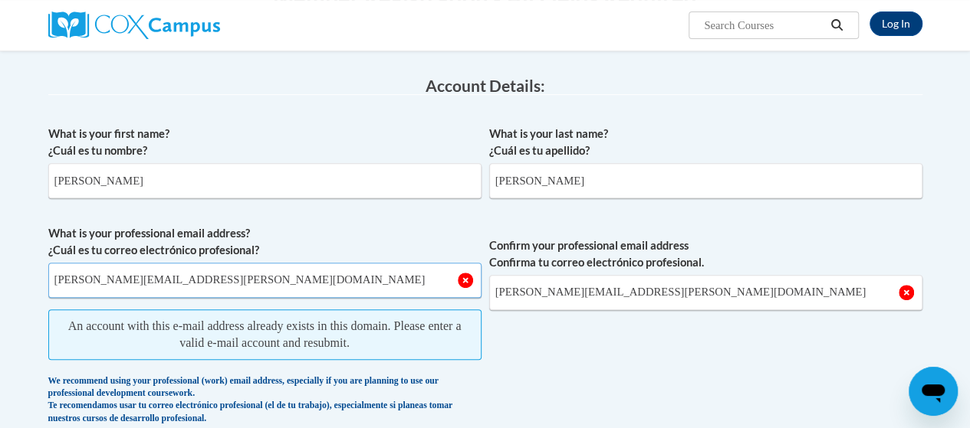
type input "murphy.brittany.n@muscogee.k12.ga.us"
click at [592, 392] on span "Confirm your professional email address Confirma tu correo electrónico profesio…" at bounding box center [705, 329] width 433 height 208
click at [469, 284] on input "murphy.brittany.n@muscogee.k12.ga.us" at bounding box center [264, 280] width 433 height 35
click at [510, 299] on input "murphy.brittany.n@muscogee.k12.ga.us" at bounding box center [705, 292] width 433 height 35
drag, startPoint x: 571, startPoint y: 294, endPoint x: 535, endPoint y: 297, distance: 36.2
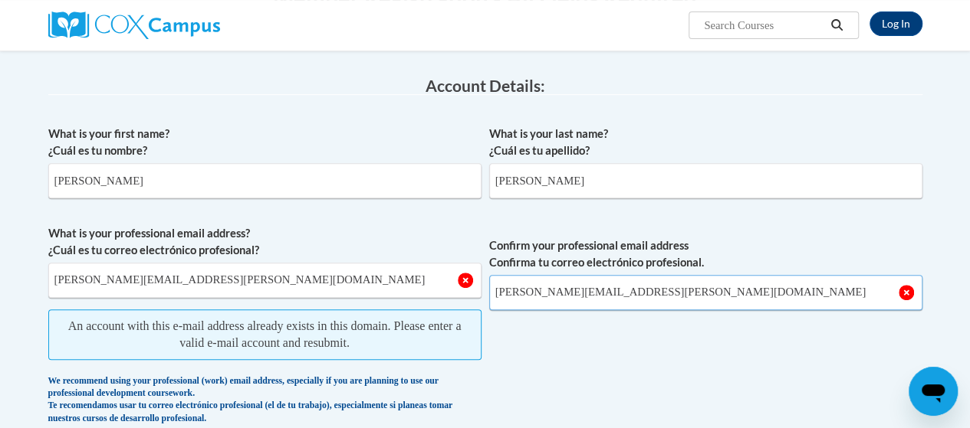
click at [485, 284] on span "What is your professional email address? ¿Cuál es tu correo electrónico profesi…" at bounding box center [485, 329] width 874 height 208
drag, startPoint x: 579, startPoint y: 295, endPoint x: 489, endPoint y: 294, distance: 90.5
click at [489, 294] on input "murphy.brittany.n@muscogee.k12.ga.us" at bounding box center [705, 292] width 433 height 35
type input "e043138@muscogee.k12.ga.us"
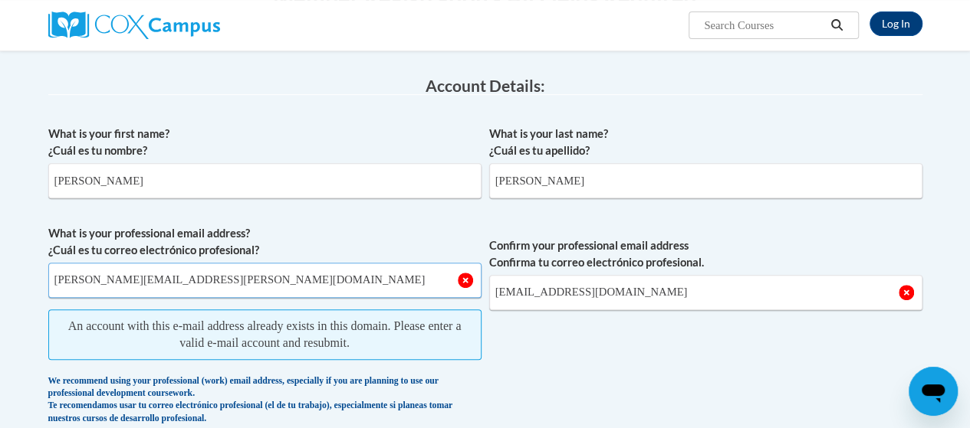
drag, startPoint x: 115, startPoint y: 279, endPoint x: 35, endPoint y: 283, distance: 79.8
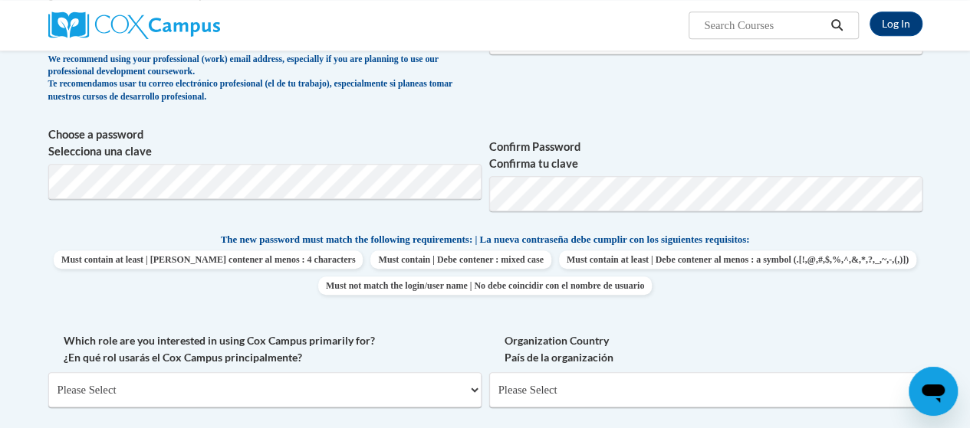
scroll to position [537, 0]
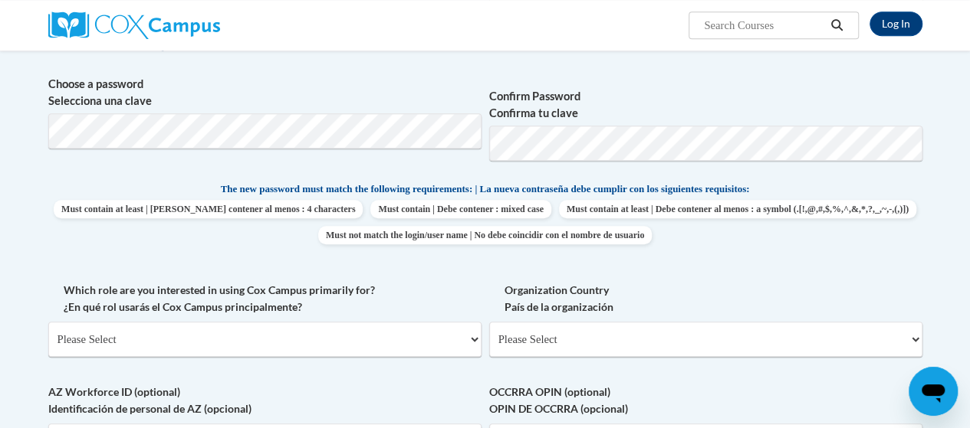
type input "e043138@muscogee.k12.ga.us"
click at [141, 111] on span "Choose a password Selecciona una clave" at bounding box center [264, 124] width 433 height 97
click at [0, 154] on body "Log In Search Search... Create an Account Reading belongs to all of us - join o…" at bounding box center [485, 338] width 970 height 1751
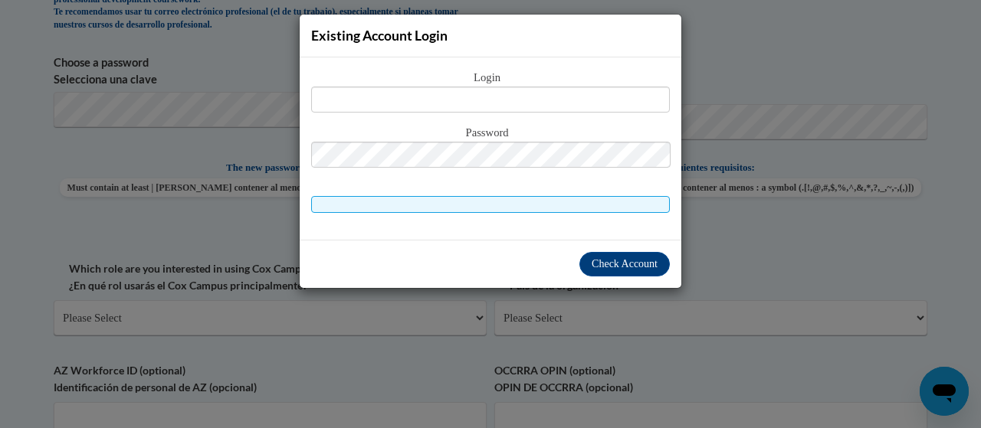
click at [711, 252] on div "Existing Account Login Login Password" at bounding box center [490, 214] width 981 height 428
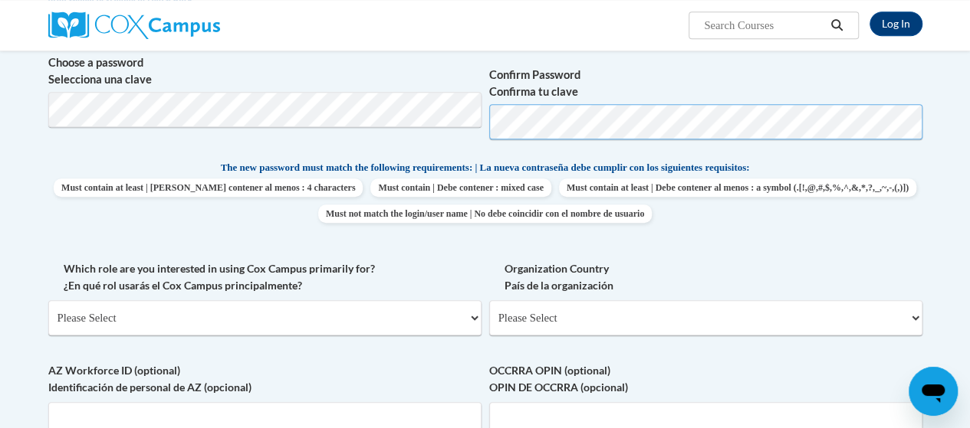
scroll to position [555, 0]
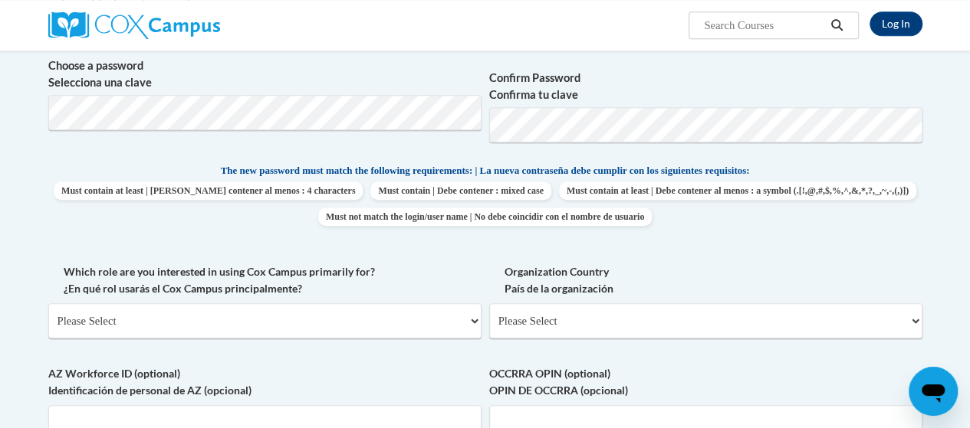
click at [897, 193] on span "Must contain at least | Debe contener al menos : 4 characters Must contain | De…" at bounding box center [485, 204] width 874 height 44
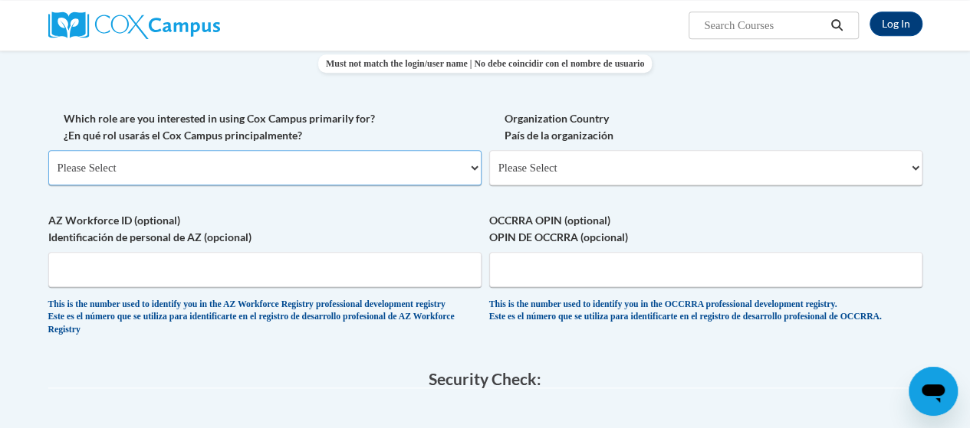
click at [429, 171] on select "Please Select College/University | Colegio/Universidad Community/Nonprofit Part…" at bounding box center [264, 167] width 433 height 35
select select "fbf2d438-af2f-41f8-98f1-81c410e29de3"
click at [48, 150] on select "Please Select College/University | Colegio/Universidad Community/Nonprofit Part…" at bounding box center [264, 167] width 433 height 35
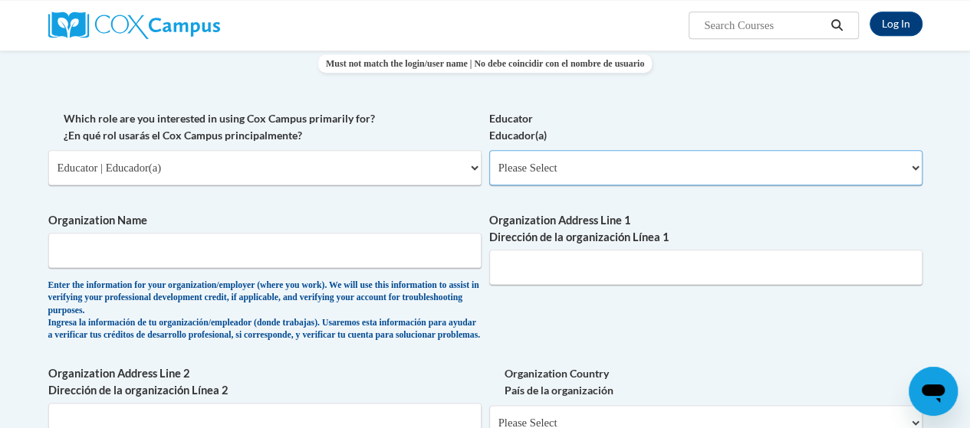
click at [543, 162] on select "Please Select Early Learning/Daycare Teacher/Family Home Care Provider | Maestr…" at bounding box center [705, 167] width 433 height 35
select select "8e40623d-54d0-45cd-9f92-5df65cd3f8cf"
click at [489, 150] on select "Please Select Early Learning/Daycare Teacher/Family Home Care Provider | Maestr…" at bounding box center [705, 167] width 433 height 35
click at [307, 265] on input "Organization Name" at bounding box center [264, 250] width 433 height 35
type input "Fox Elementary"
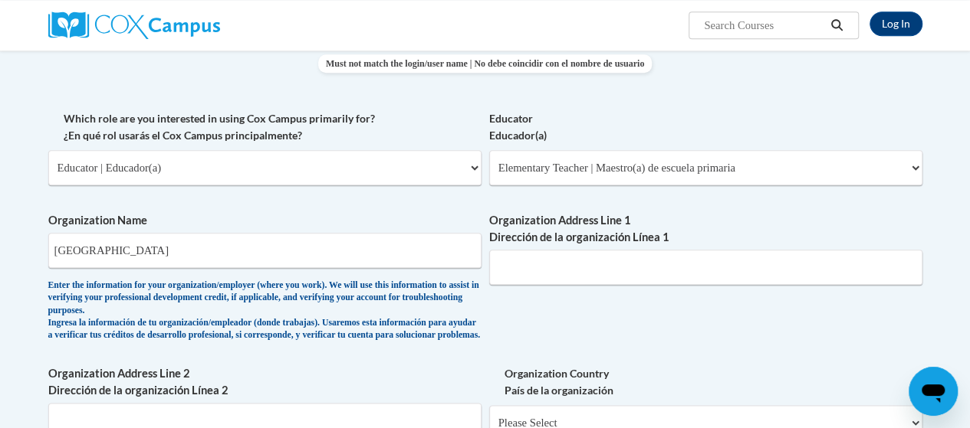
click at [696, 241] on label "Organization Address Line 1 Dirección de la organización Línea 1" at bounding box center [705, 229] width 433 height 34
click at [696, 250] on input "Organization Address Line 1 Dirección de la organización Línea 1" at bounding box center [705, 267] width 433 height 35
click at [687, 259] on input "Organization Address Line 1 Dirección de la organización Línea 1" at bounding box center [705, 267] width 433 height 35
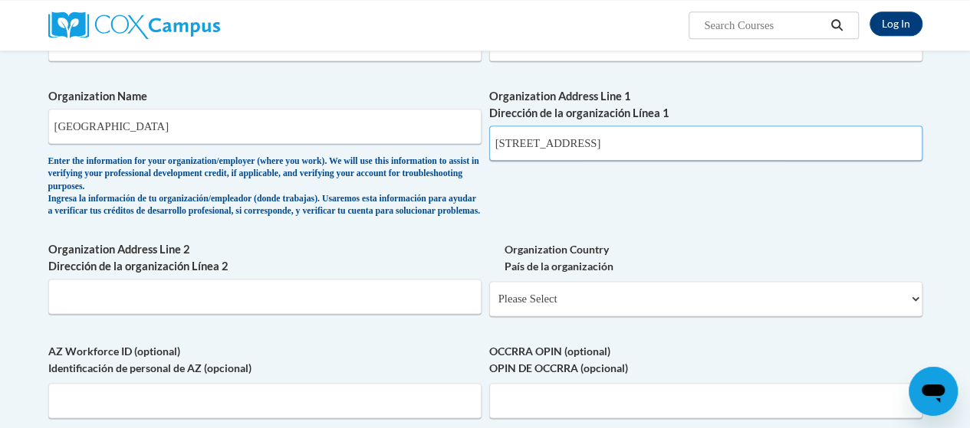
scroll to position [861, 0]
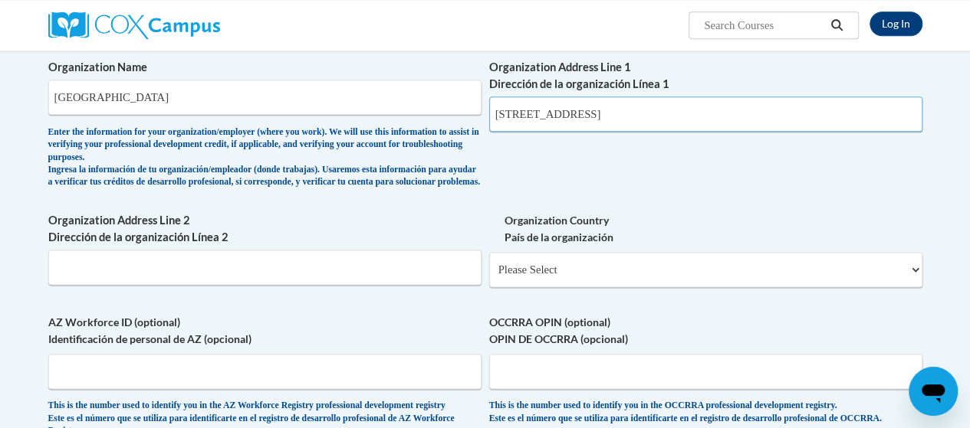
type input "600 38th Street"
click at [530, 284] on select "Please Select United States | Estados Unidos Outside of the United States | Fue…" at bounding box center [705, 269] width 433 height 35
select select "ad49bcad-a171-4b2e-b99c-48b446064914"
click at [489, 264] on select "Please Select United States | Estados Unidos Outside of the United States | Fue…" at bounding box center [705, 269] width 433 height 35
select select
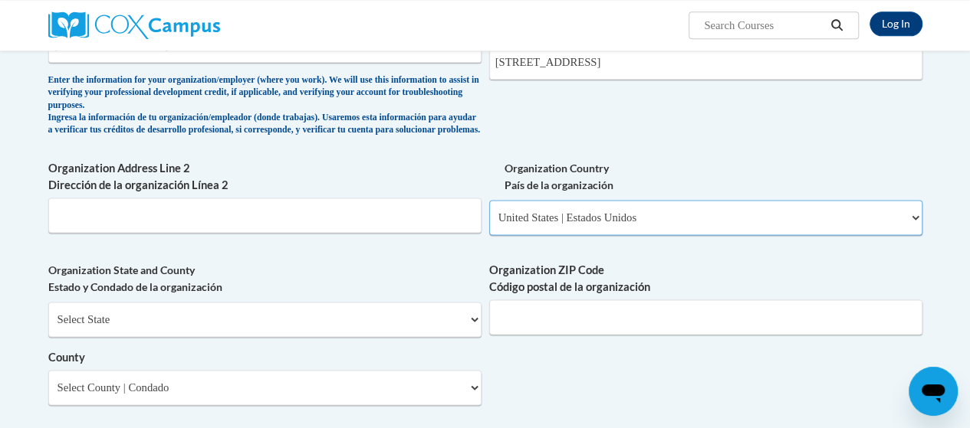
scroll to position [938, 0]
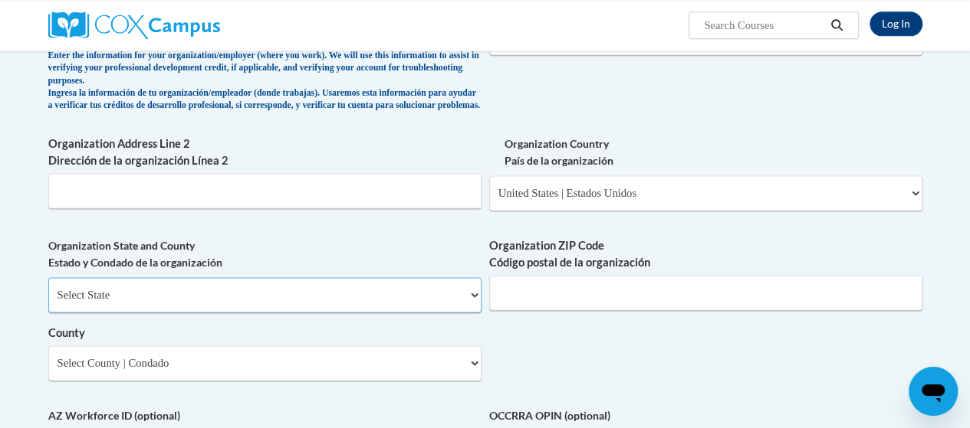
click at [411, 307] on select "Select State Alabama Alaska Arizona Arkansas California Colorado Connecticut De…" at bounding box center [264, 294] width 433 height 35
select select "Georgia"
click at [48, 289] on select "Select State Alabama Alaska Arizona Arkansas California Colorado Connecticut De…" at bounding box center [264, 294] width 433 height 35
click at [321, 359] on select "Select County Appling Atkinson Bacon Baker Baldwin Banks Barrow Bartow Ben Hill…" at bounding box center [264, 363] width 433 height 35
select select "Muscogee"
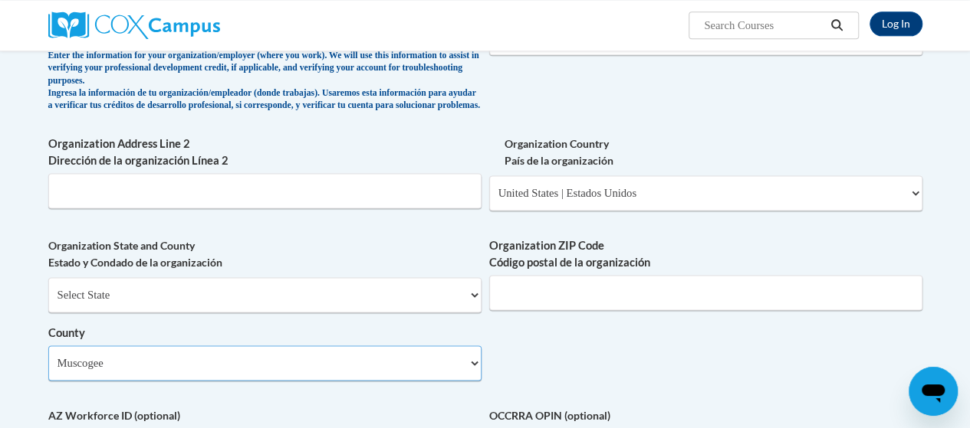
click at [48, 357] on select "Select County Appling Atkinson Bacon Baker Baldwin Banks Barrow Bartow Ben Hill…" at bounding box center [264, 363] width 433 height 35
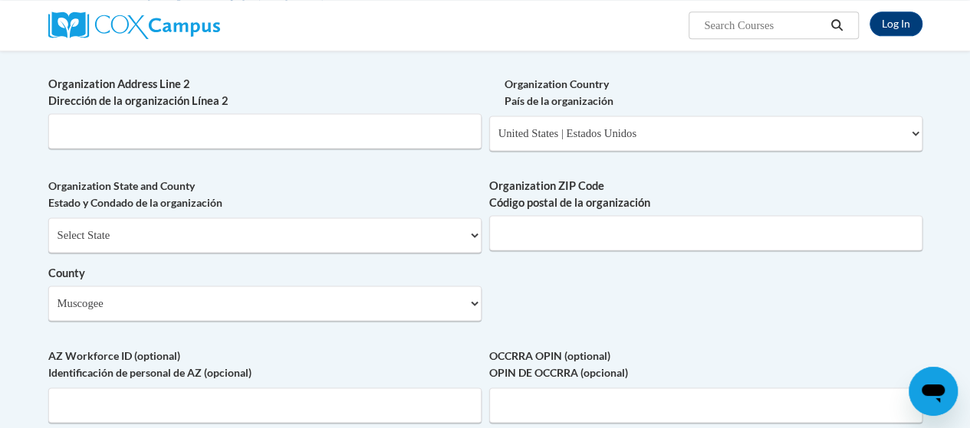
scroll to position [1015, 0]
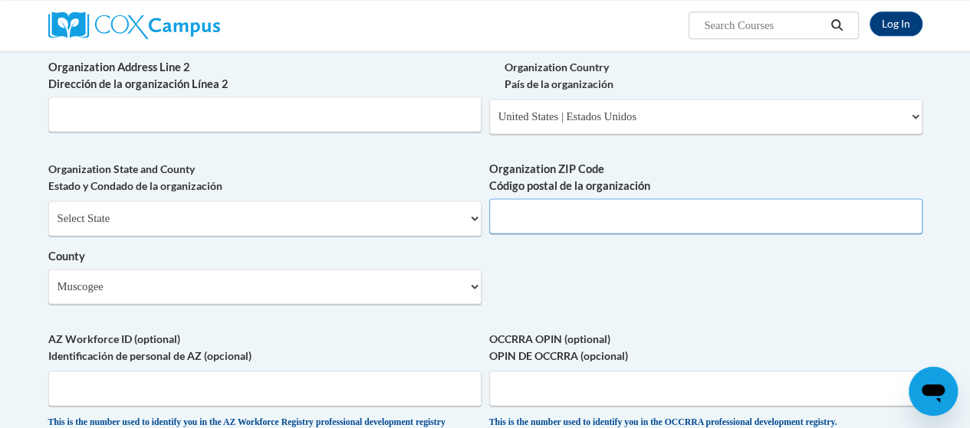
click at [556, 232] on input "Organization ZIP Code Código postal de la organización" at bounding box center [705, 216] width 433 height 35
type input "9"
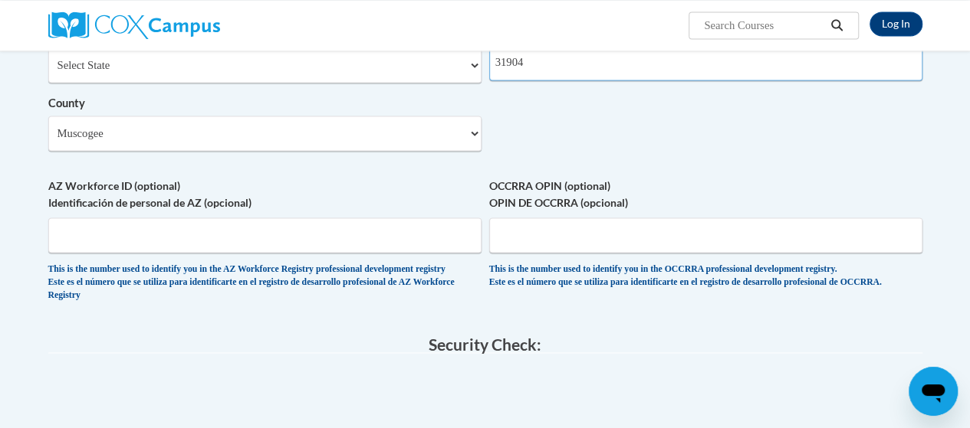
scroll to position [1245, 0]
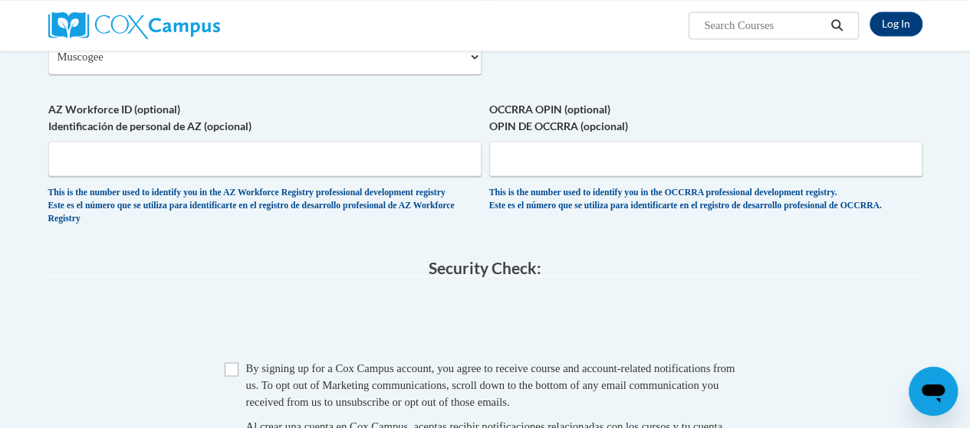
type input "31904"
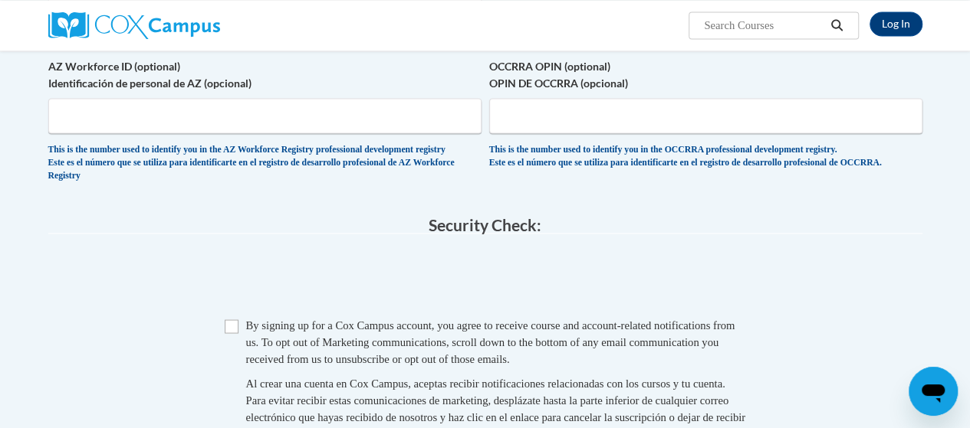
scroll to position [1321, 0]
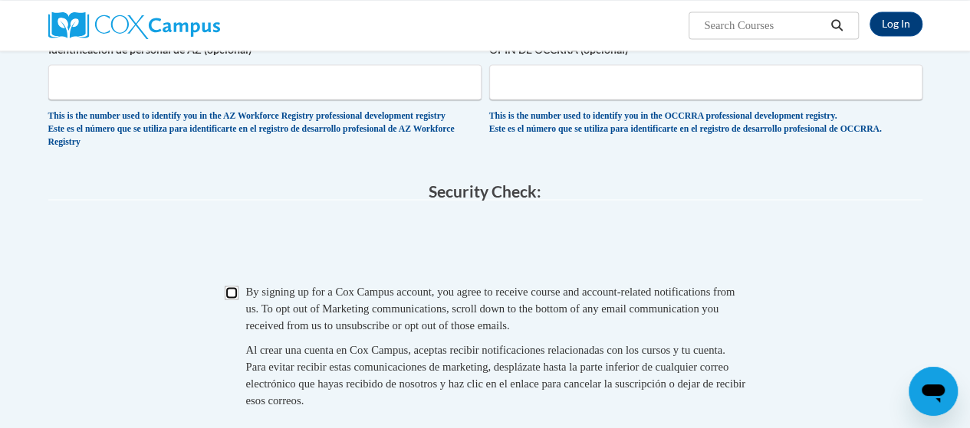
click at [236, 300] on input "Checkbox" at bounding box center [232, 293] width 14 height 14
checkbox input "true"
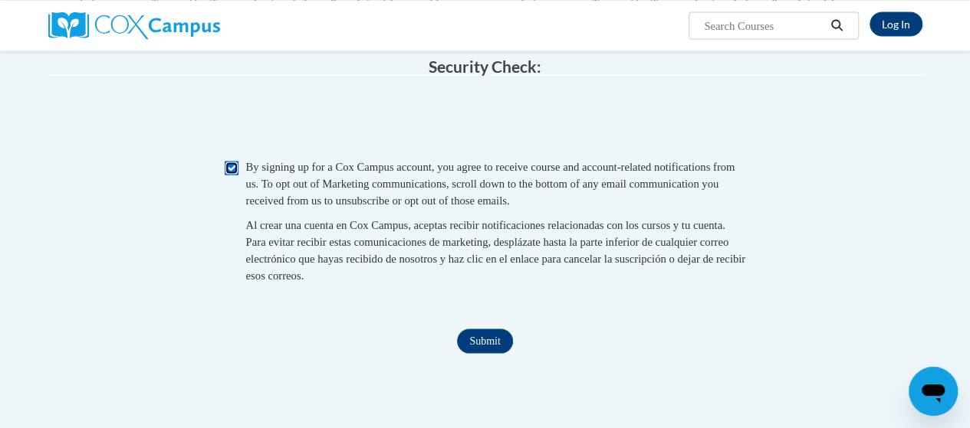
scroll to position [1628, 0]
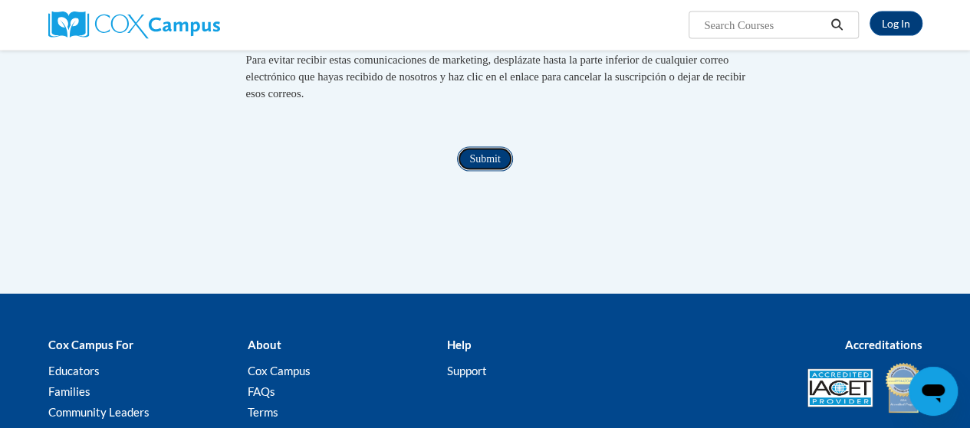
click at [478, 172] on input "Submit" at bounding box center [484, 159] width 55 height 25
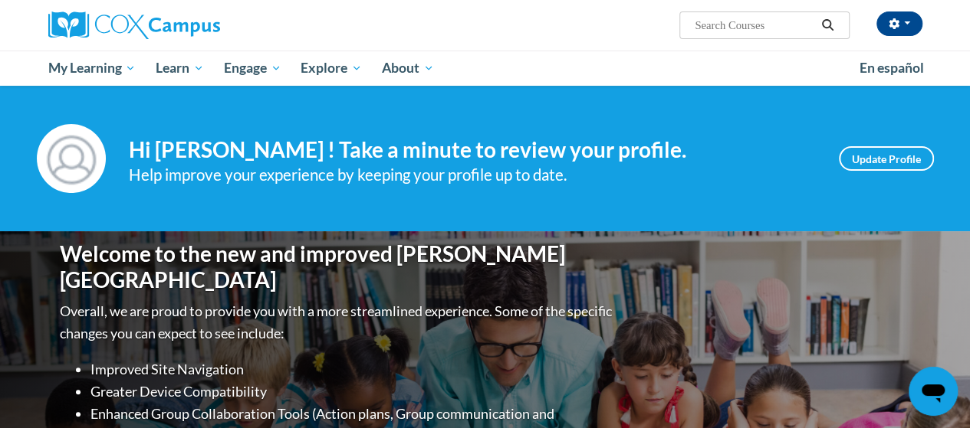
click at [730, 28] on input "Search..." at bounding box center [754, 25] width 123 height 18
type input "reading comprehension"
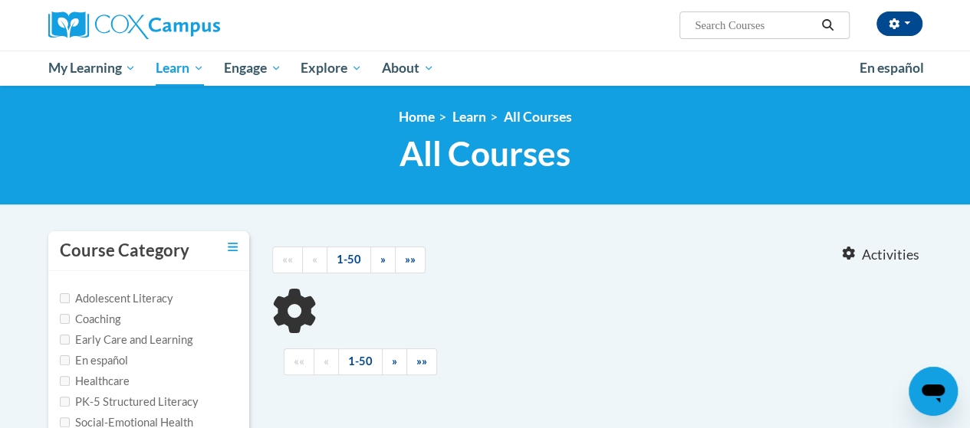
type input "reading comprehension"
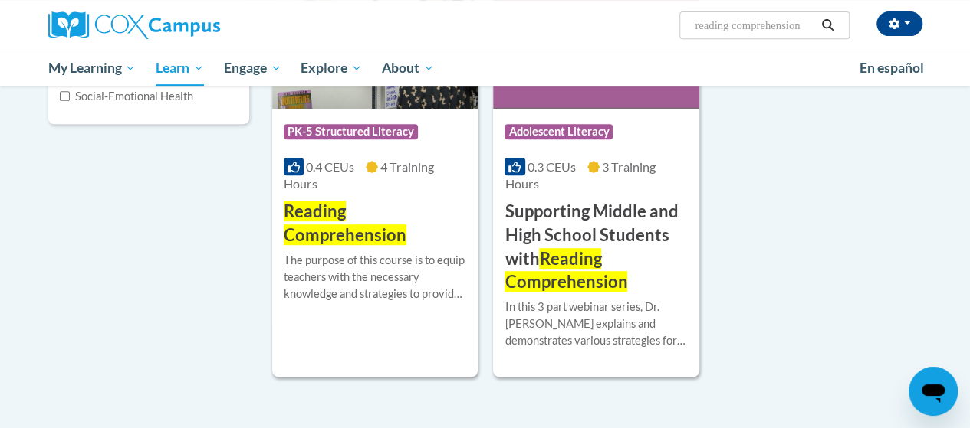
scroll to position [383, 0]
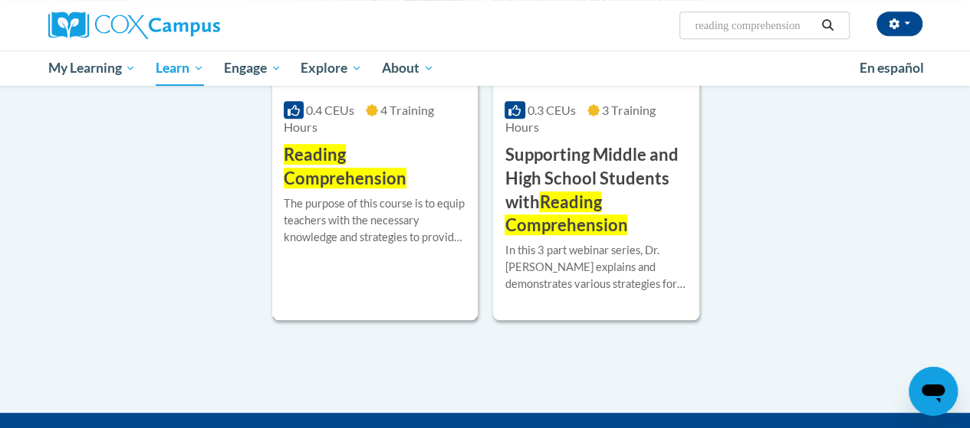
click at [386, 155] on h3 "Reading Comprehension" at bounding box center [375, 167] width 182 height 48
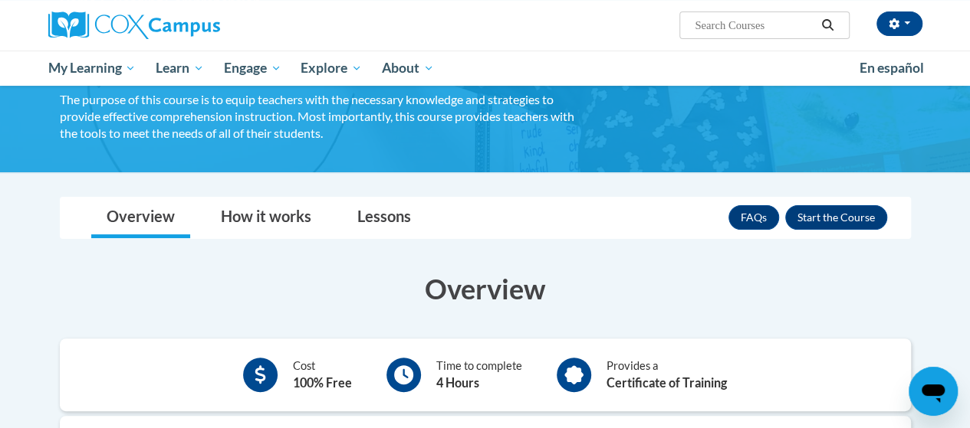
scroll to position [230, 0]
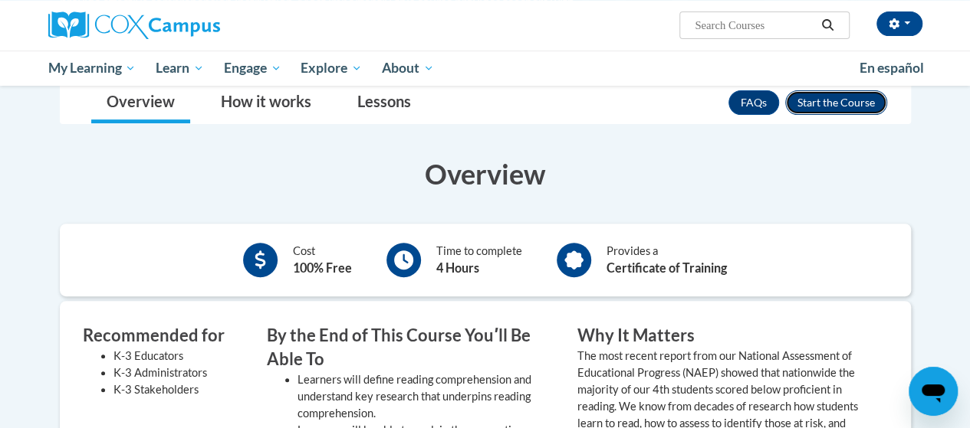
click at [828, 99] on button "Enroll" at bounding box center [836, 102] width 102 height 25
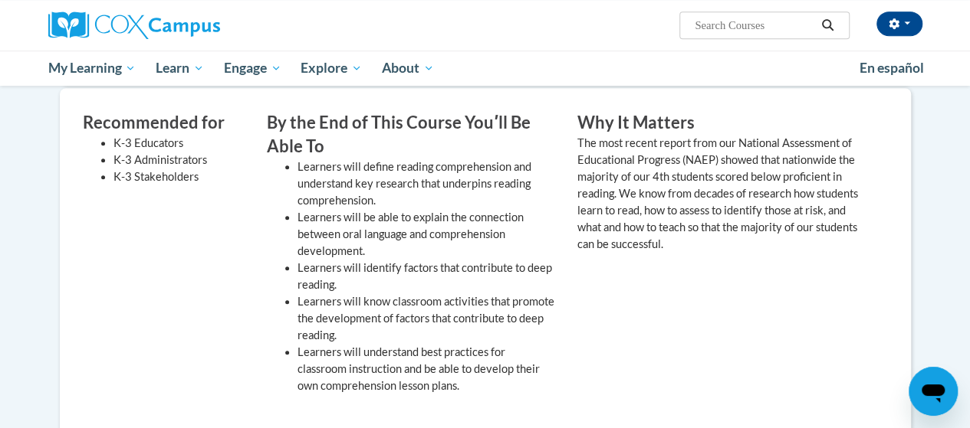
scroll to position [460, 0]
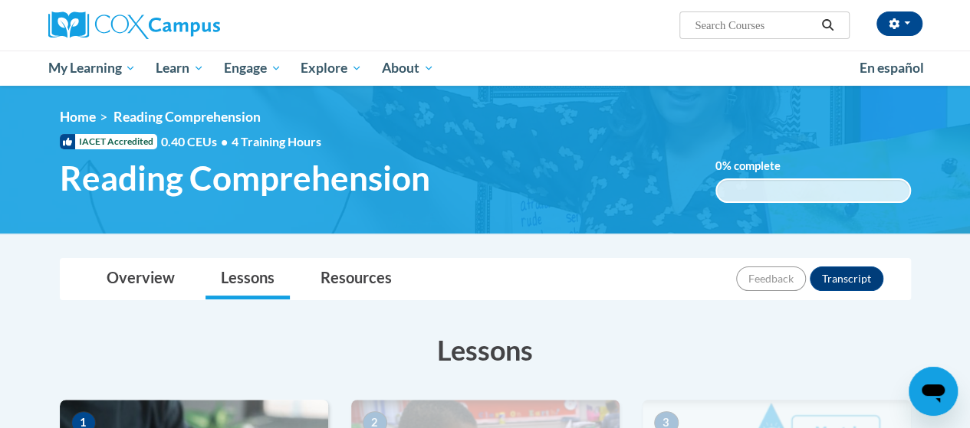
click at [770, 33] on input "Search..." at bounding box center [754, 25] width 123 height 18
type input "meaningful read alouds"
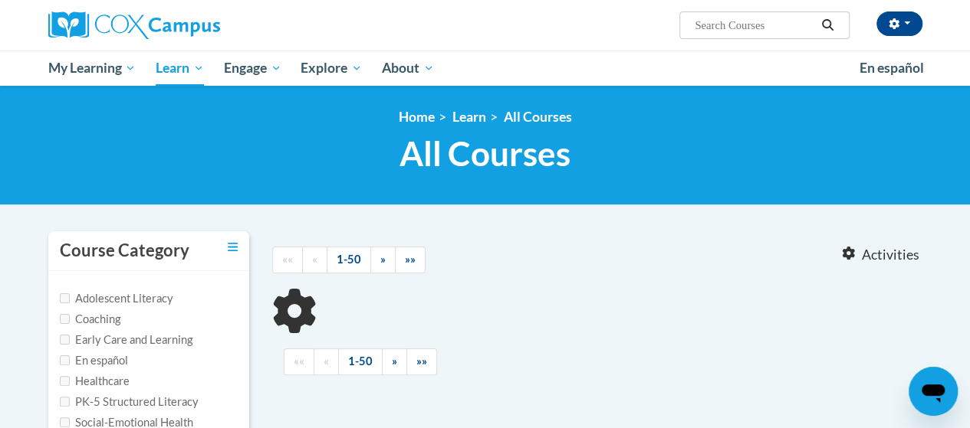
type input "meaningful read alouds"
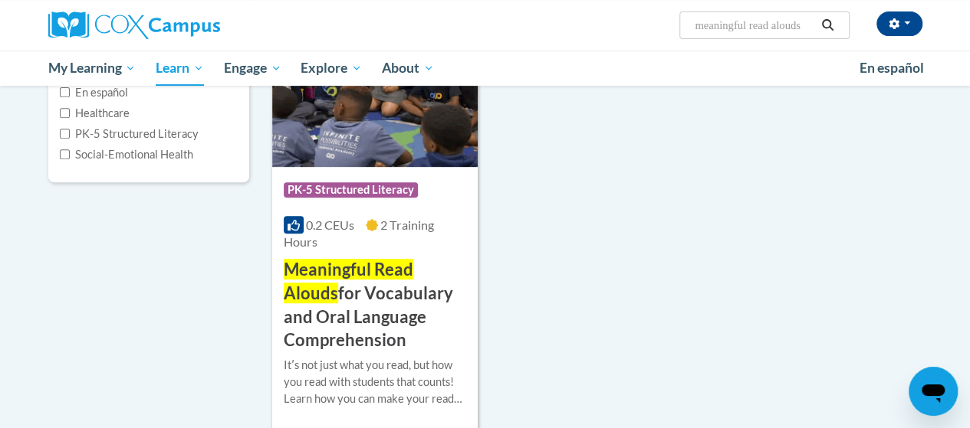
scroll to position [307, 0]
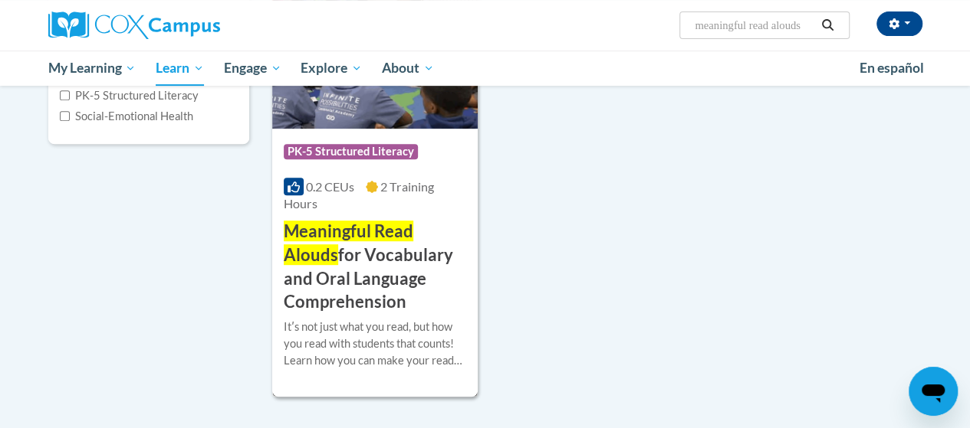
click at [327, 240] on span "Meaningful Read Alouds" at bounding box center [349, 243] width 130 height 44
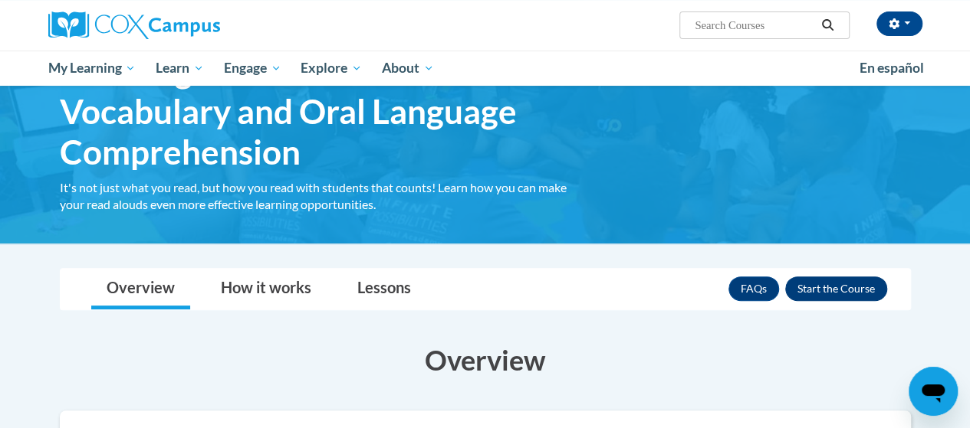
scroll to position [153, 0]
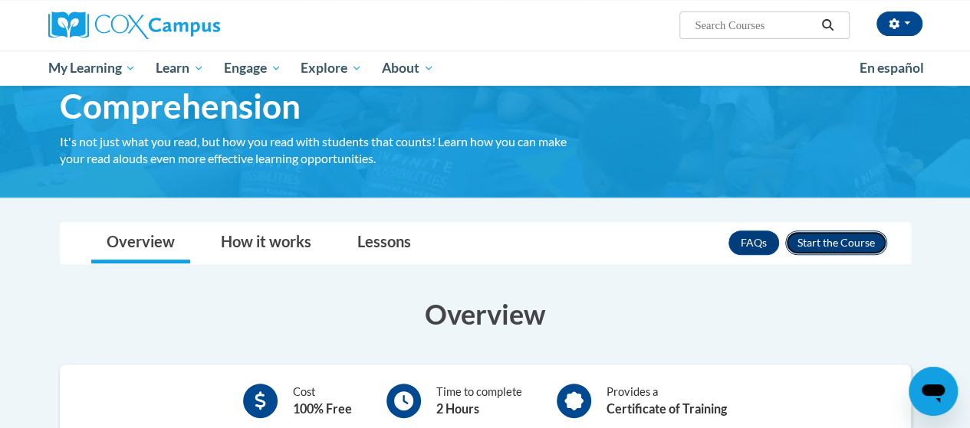
click at [826, 242] on button "Enroll" at bounding box center [836, 243] width 102 height 25
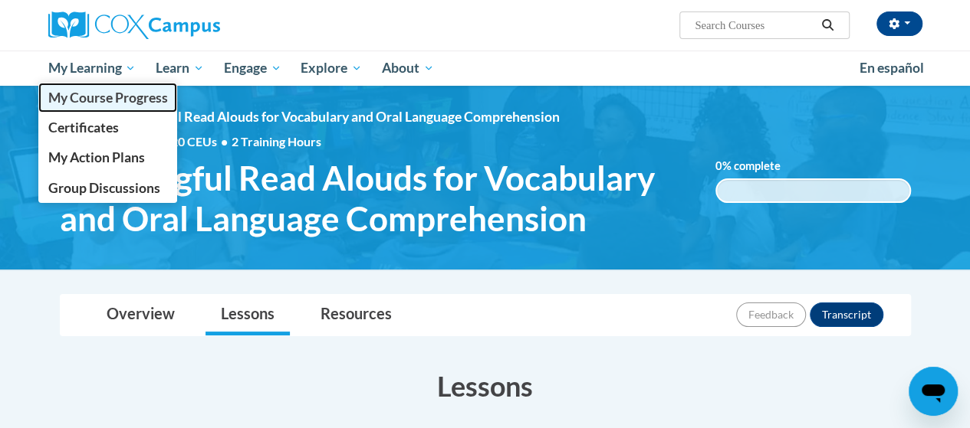
click at [89, 95] on span "My Course Progress" at bounding box center [108, 98] width 120 height 16
